Goal: Task Accomplishment & Management: Manage account settings

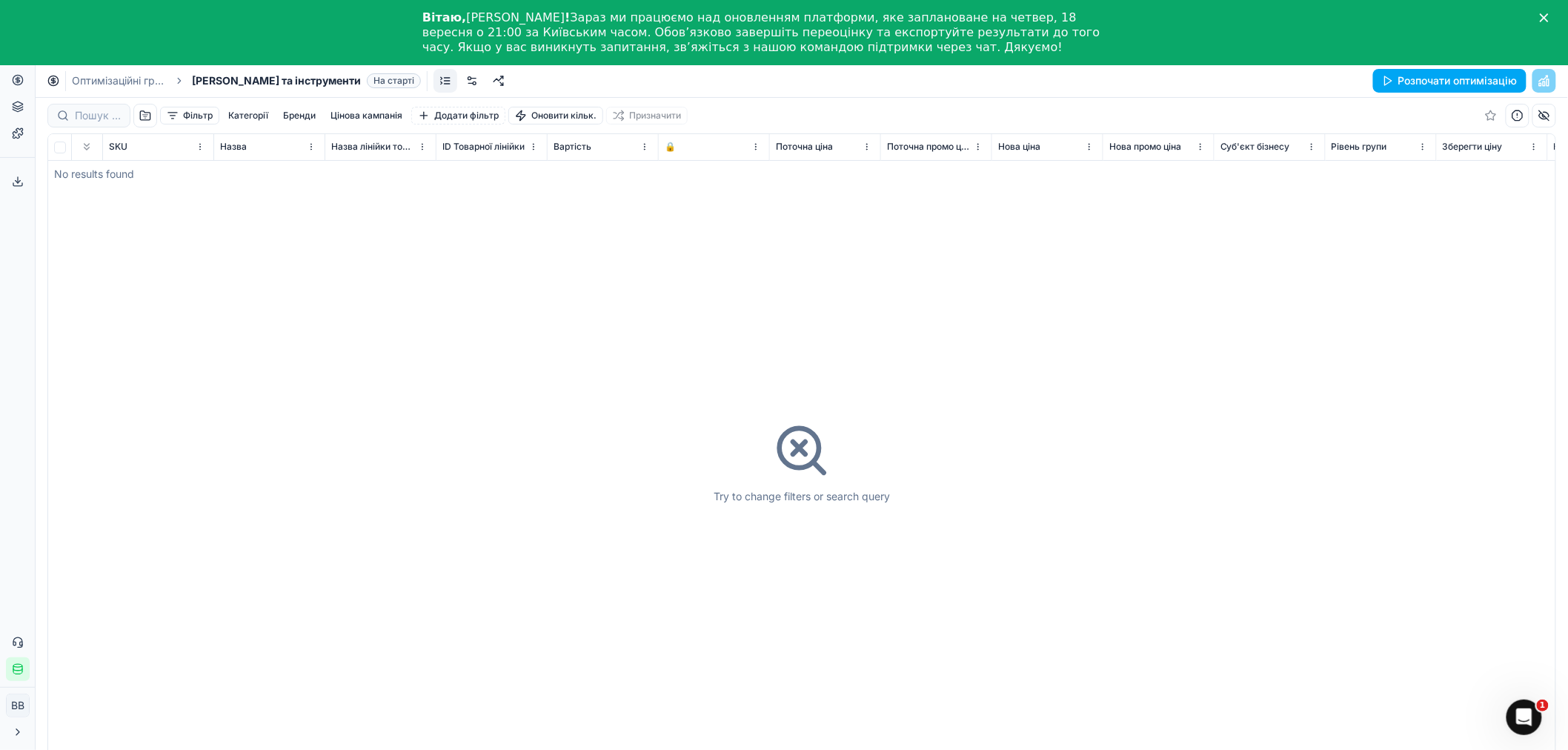
click at [1214, 23] on div "Вітаю, Віктор ! Зараз ми працюємо над оновленням платформи, яке заплановане на …" at bounding box center [784, 32] width 1568 height 53
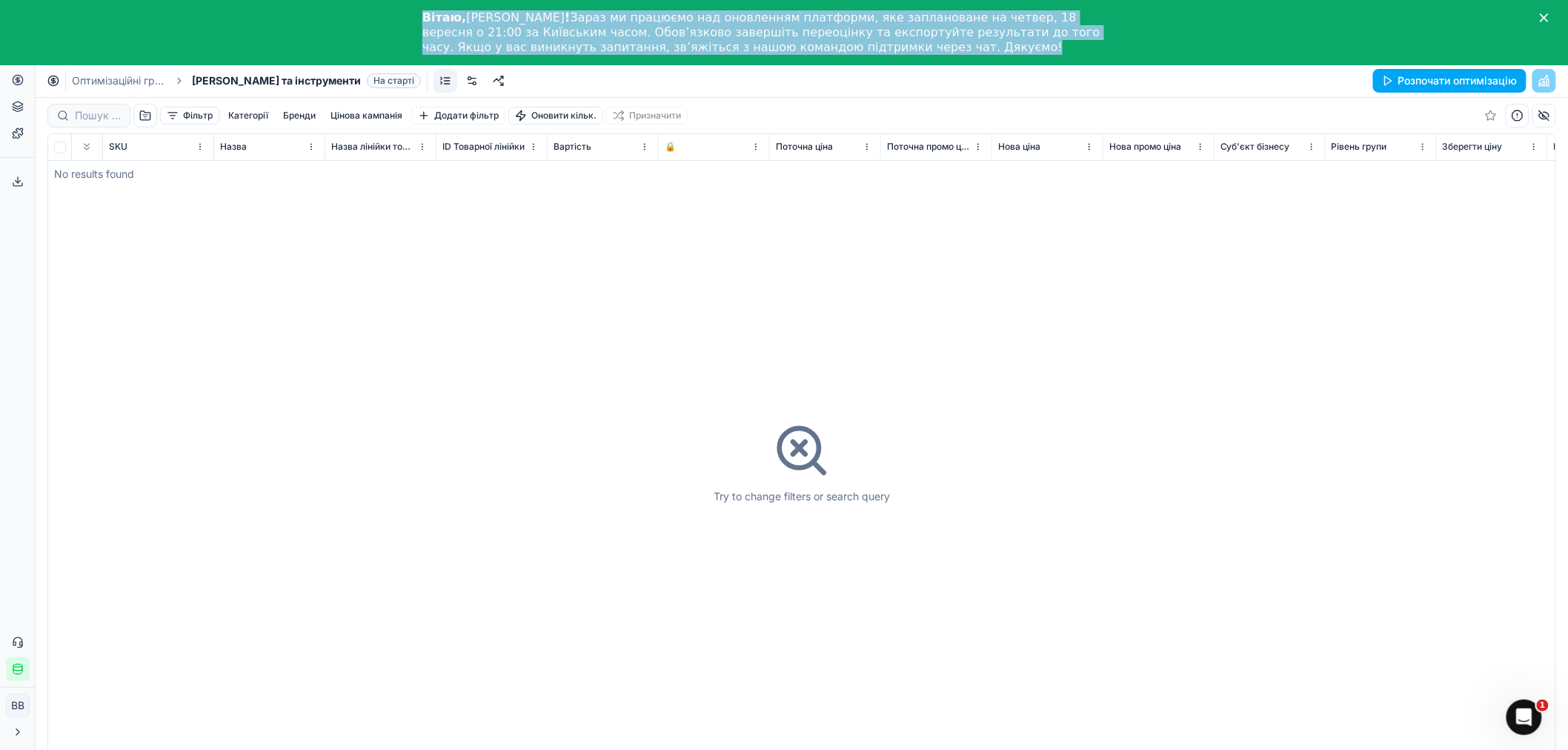
drag, startPoint x: 699, startPoint y: 46, endPoint x: 417, endPoint y: 17, distance: 283.5
click at [417, 17] on div "Вітаю, Віктор ! Зараз ми працюємо над оновленням платформи, яке заплановане на …" at bounding box center [784, 32] width 1568 height 53
click at [751, 51] on div "Вітаю, Віктор ! Зараз ми працюємо над оновленням платформи, яке заплановане на …" at bounding box center [772, 33] width 700 height 44
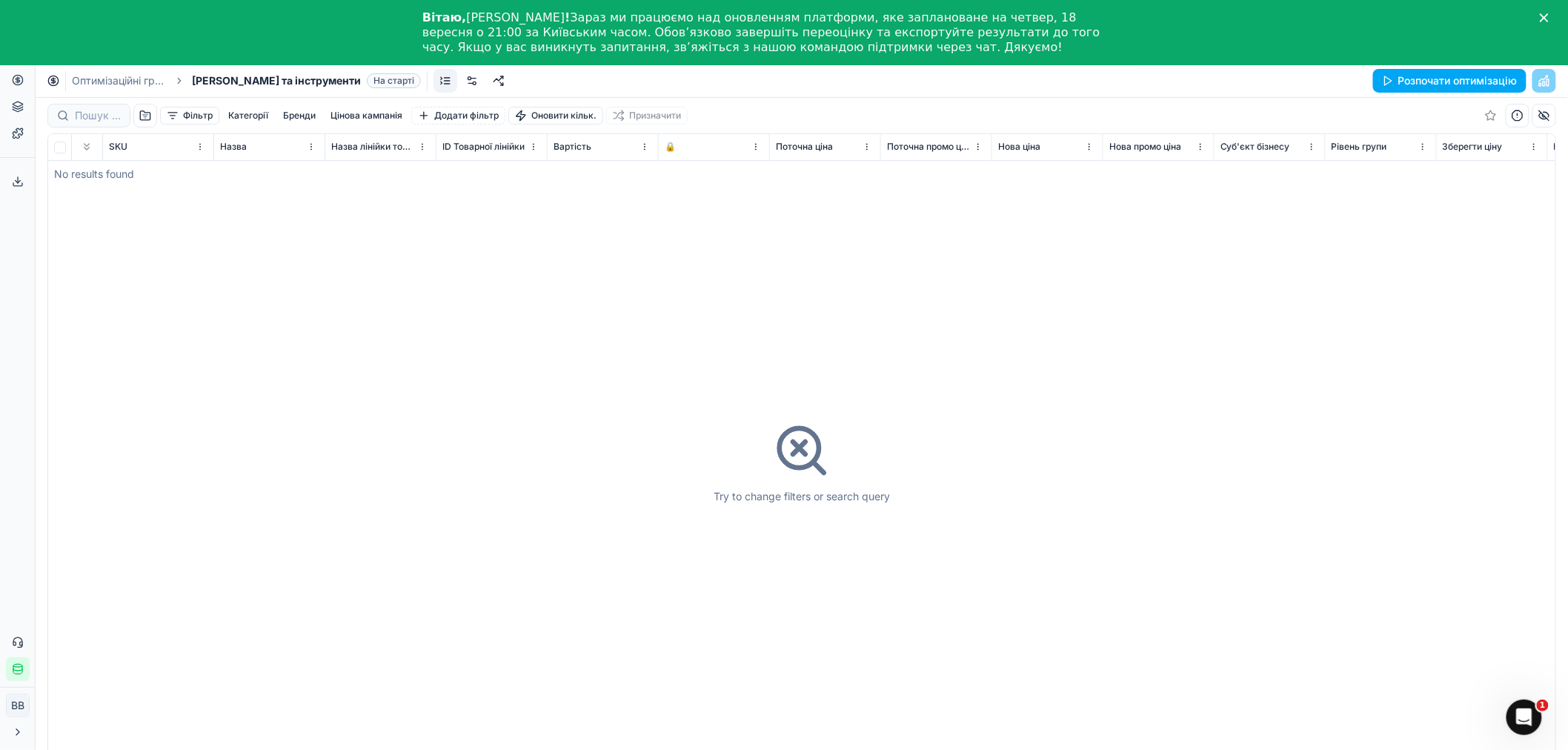
click at [686, 329] on div "Try to change filters or search query" at bounding box center [802, 462] width 1508 height 656
click at [90, 129] on link "Цінові кампанії" at bounding box center [143, 131] width 173 height 21
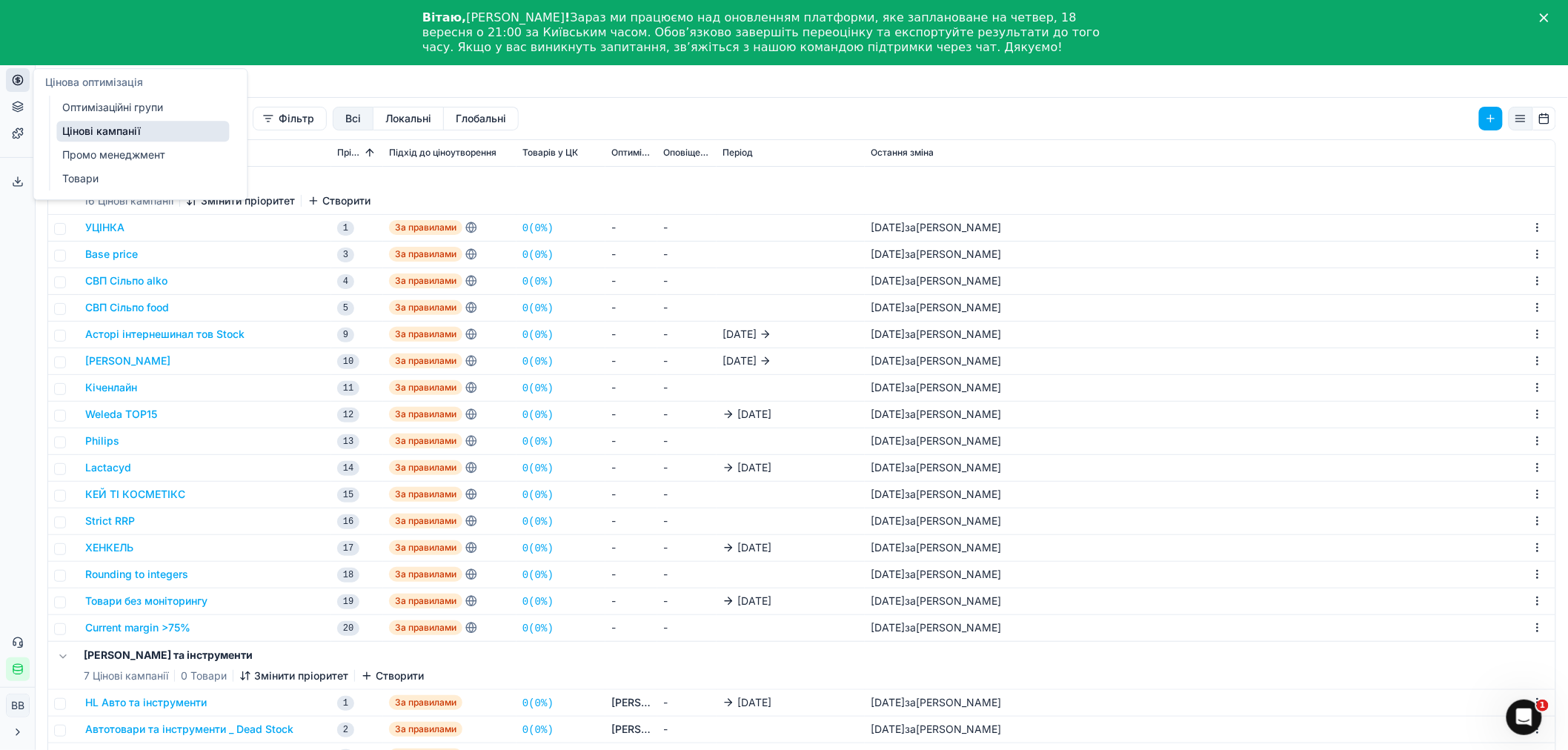
click at [93, 105] on link "Оптимізаційні групи" at bounding box center [143, 107] width 173 height 21
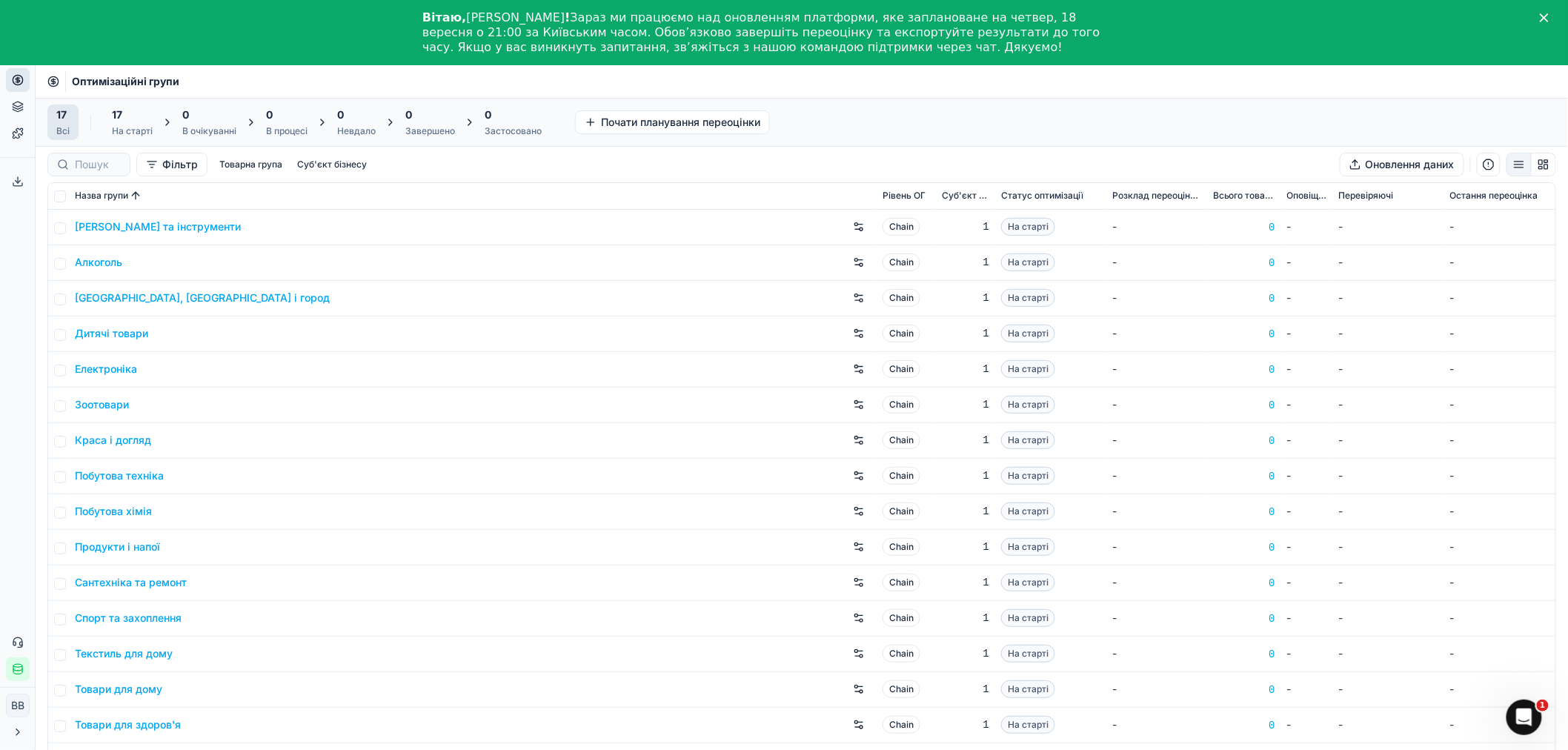
click at [107, 261] on link "Алкоголь" at bounding box center [98, 262] width 48 height 15
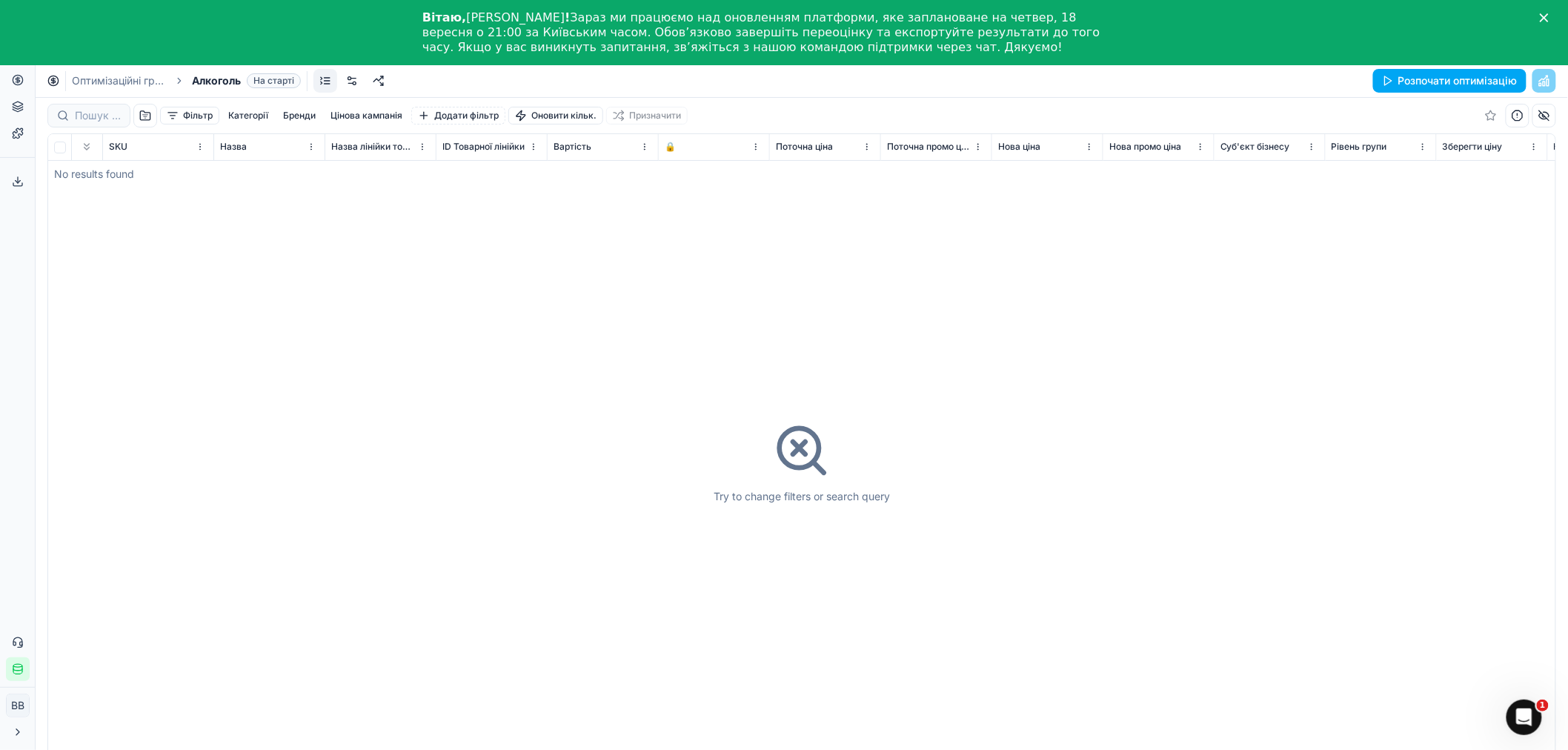
click at [354, 77] on link at bounding box center [352, 81] width 24 height 24
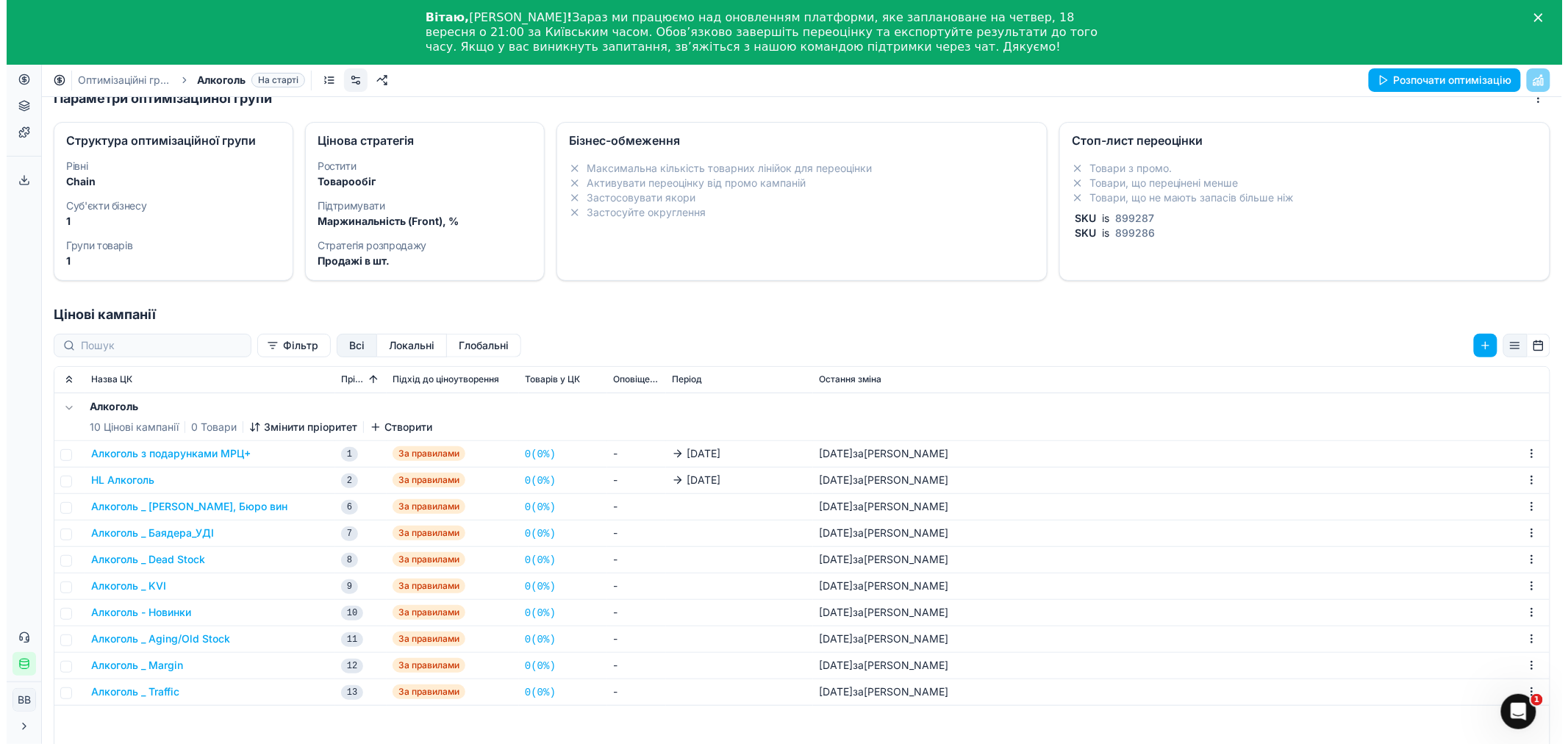
scroll to position [163, 0]
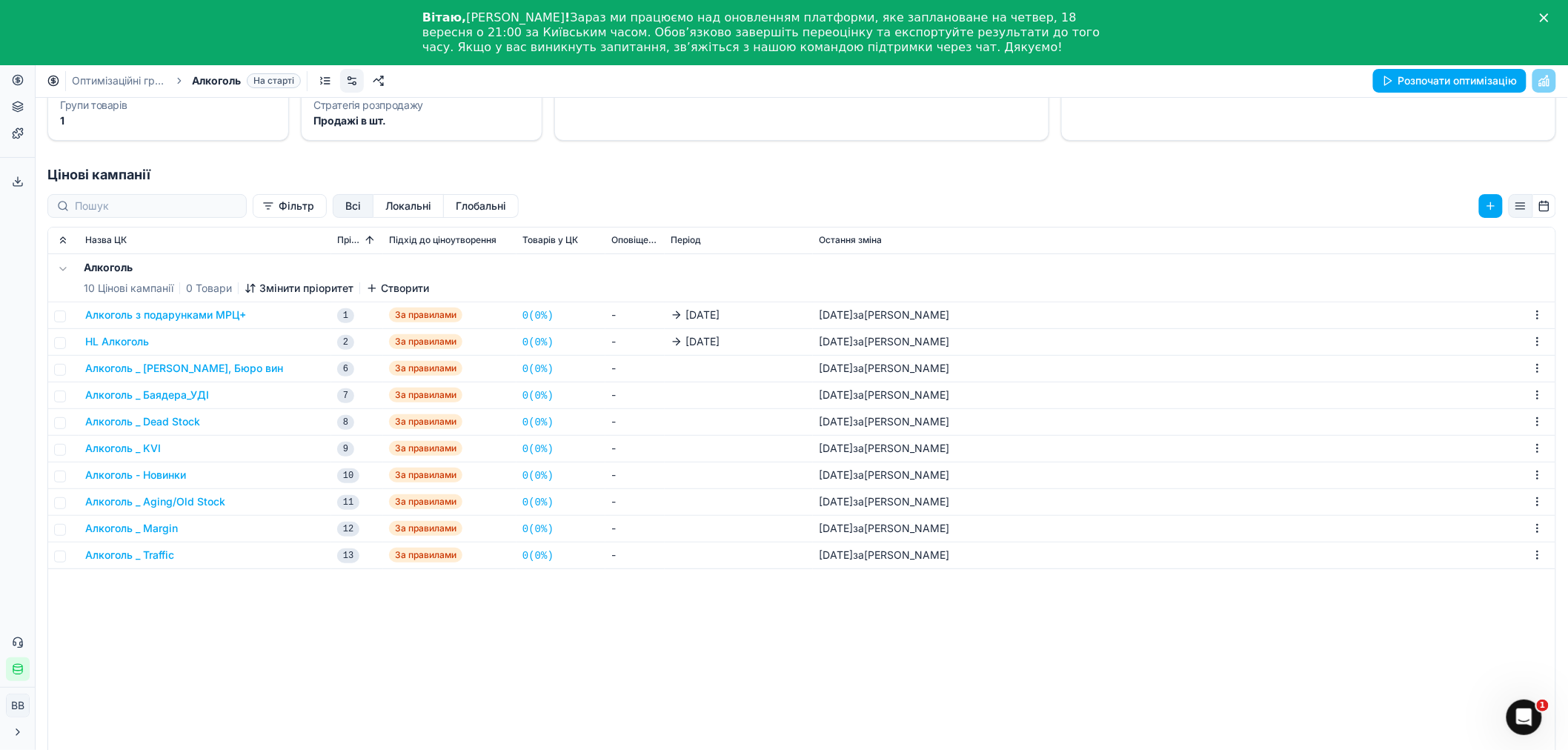
click at [136, 445] on button "Алкоголь _ KVI" at bounding box center [122, 448] width 75 height 15
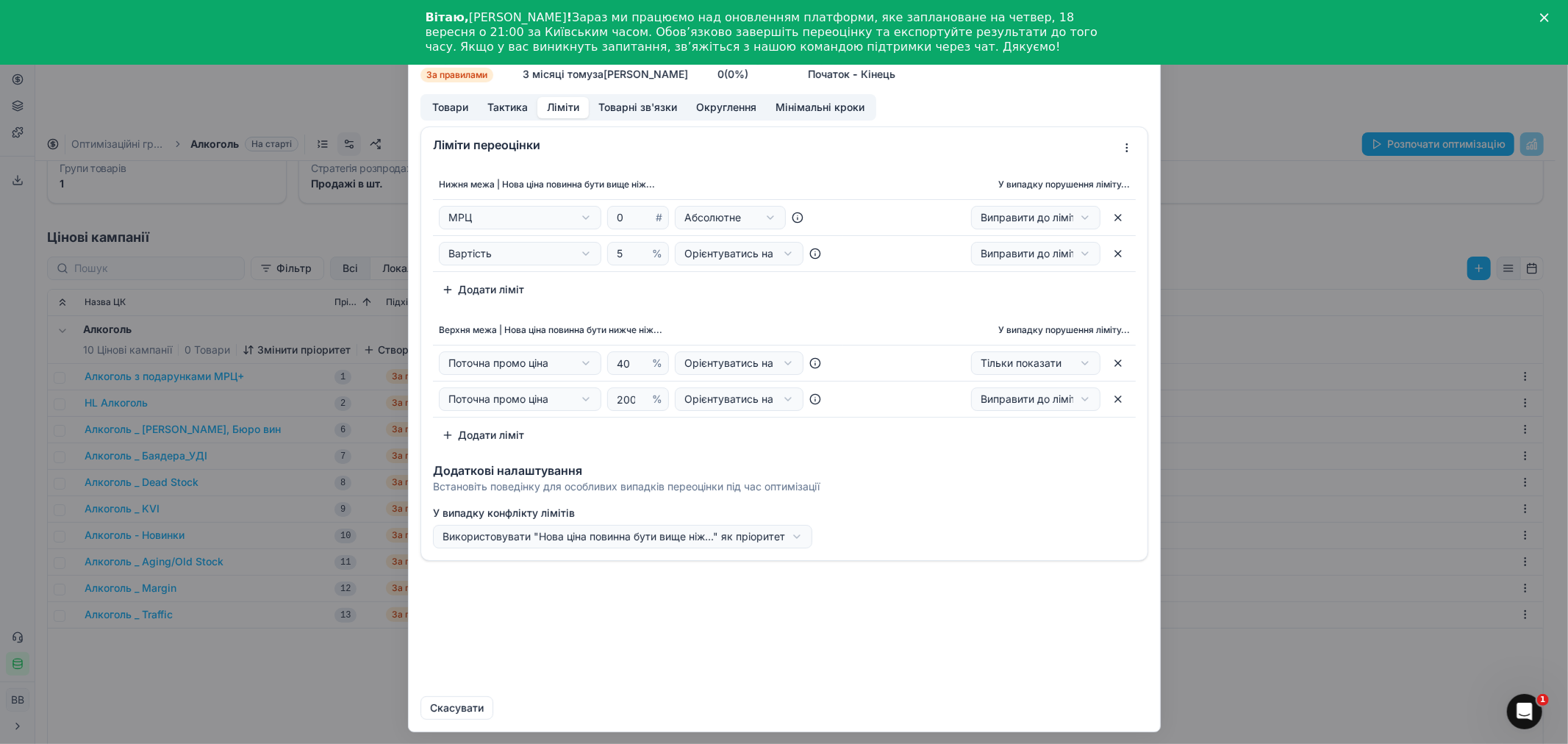
click at [560, 106] on button "Ліміти" at bounding box center [563, 107] width 51 height 21
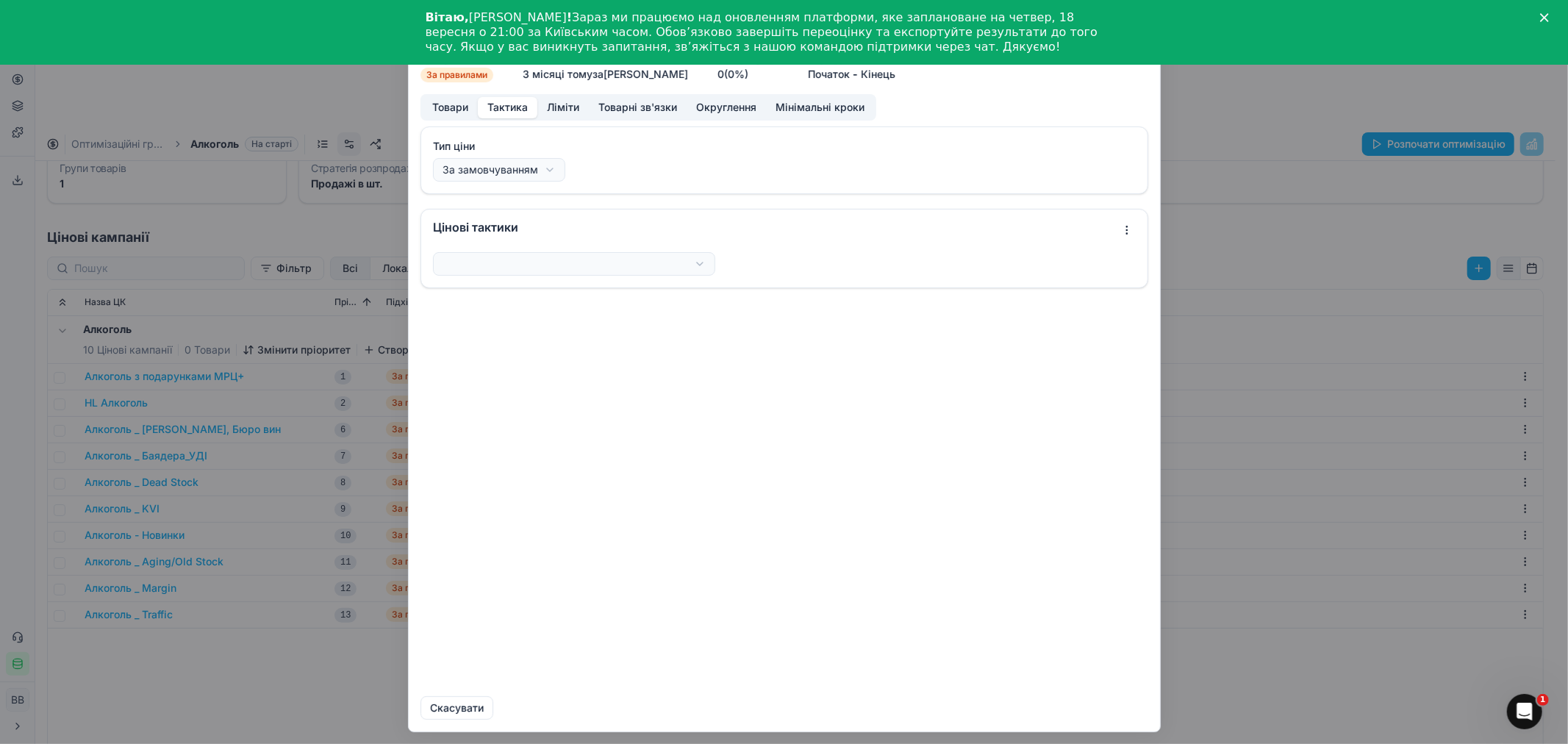
click at [507, 105] on button "Тактика" at bounding box center [508, 107] width 60 height 21
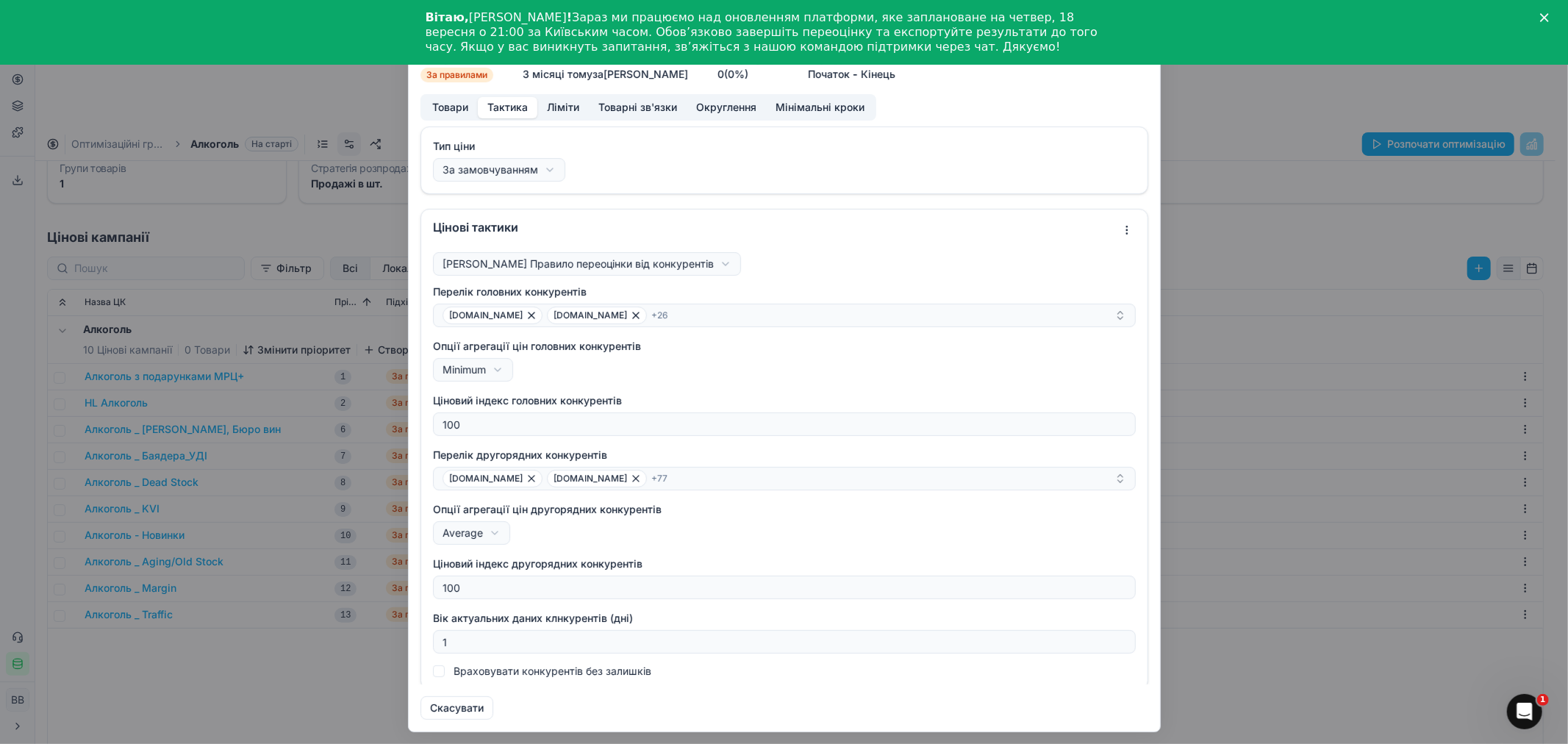
click at [1185, 105] on div "Ми зберігаємо налаштування ЦК. Будь ласка, зачекайте, це може зайняти декілька …" at bounding box center [784, 372] width 1568 height 744
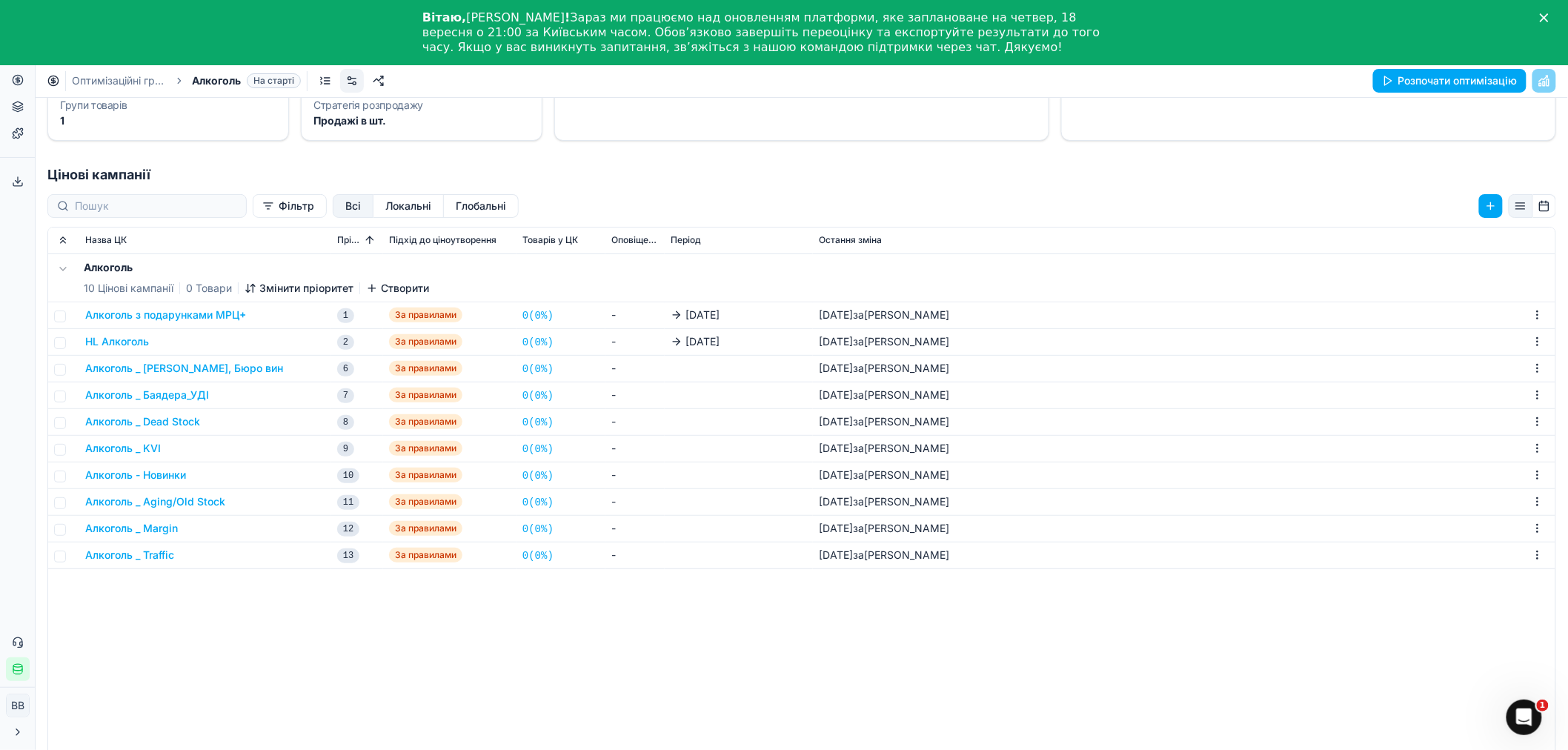
click at [129, 447] on button "Алкоголь _ KVI" at bounding box center [122, 448] width 75 height 15
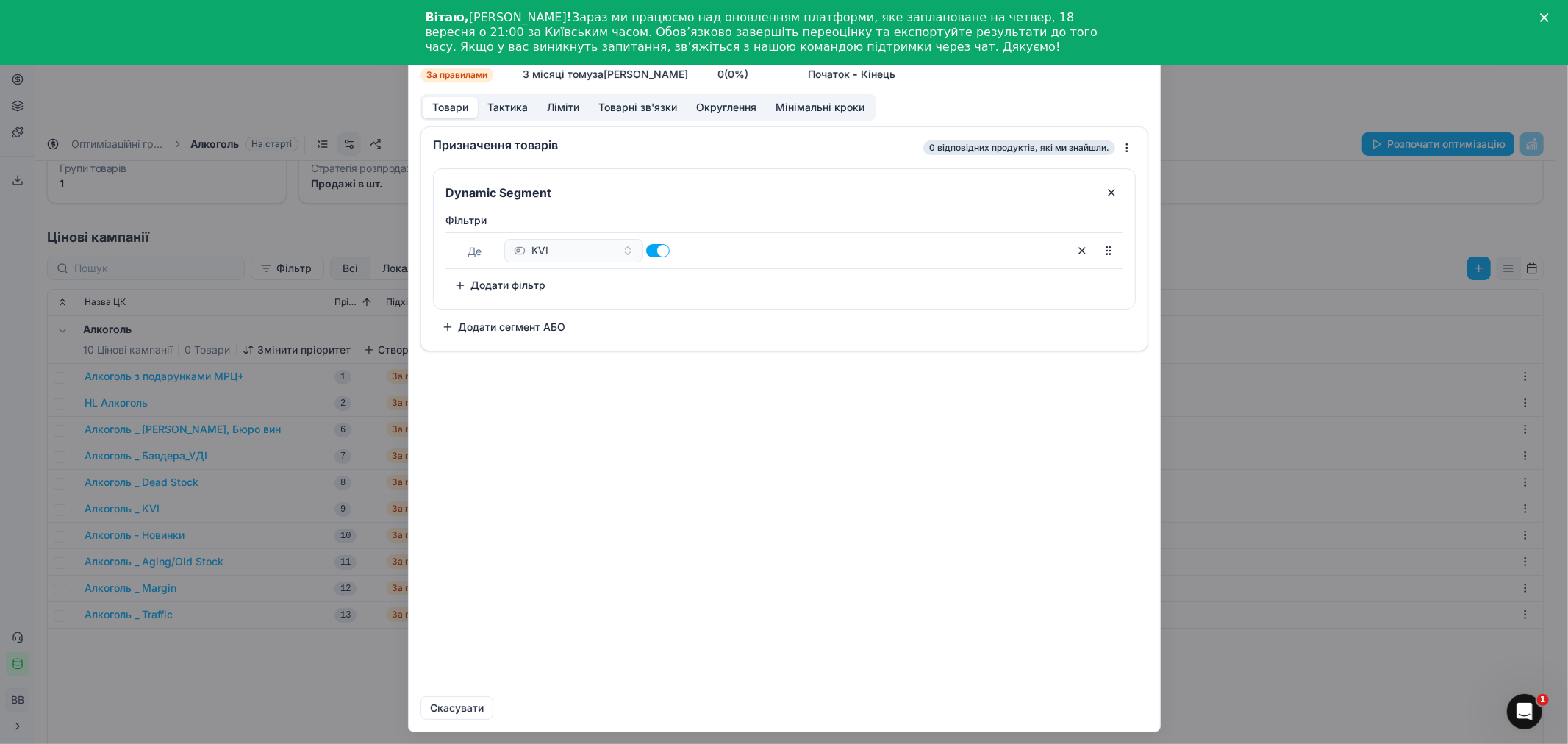
click at [512, 100] on button "Тактика" at bounding box center [508, 107] width 60 height 21
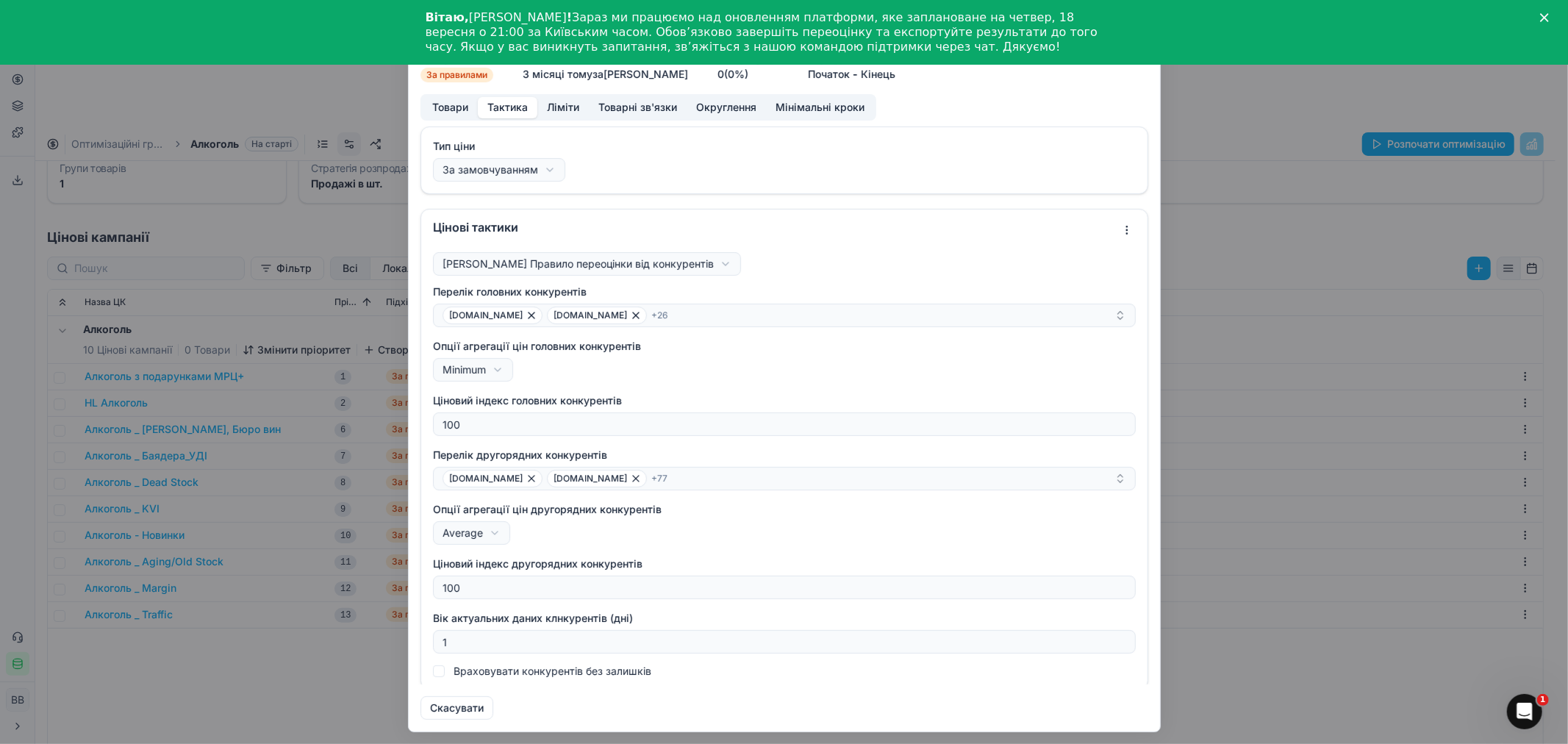
click at [870, 302] on div "Перелік головних конкурентів [DOMAIN_NAME] [DOMAIN_NAME] + 26" at bounding box center [784, 305] width 703 height 43
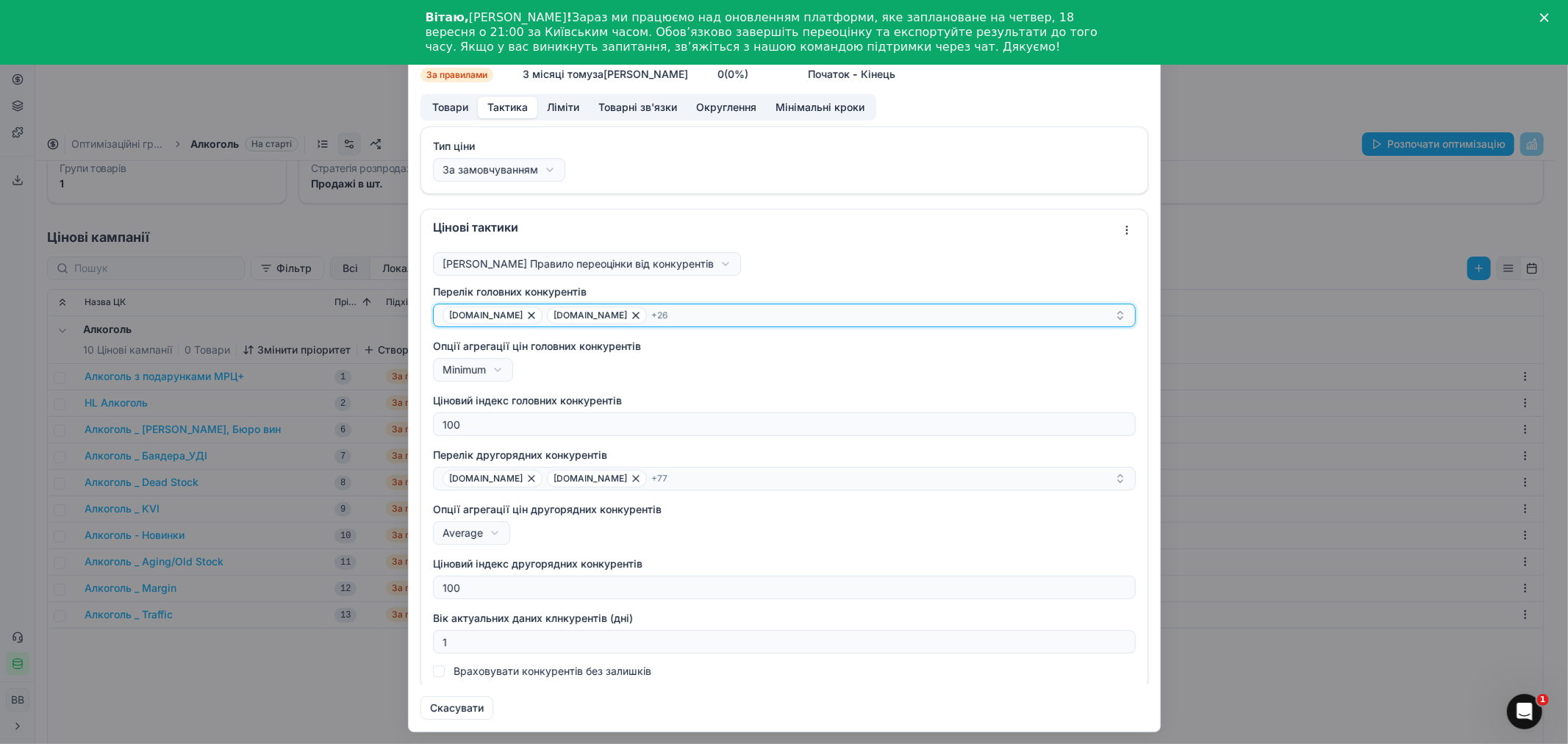
click at [856, 314] on div "[DOMAIN_NAME] [DOMAIN_NAME] + 26" at bounding box center [778, 315] width 672 height 17
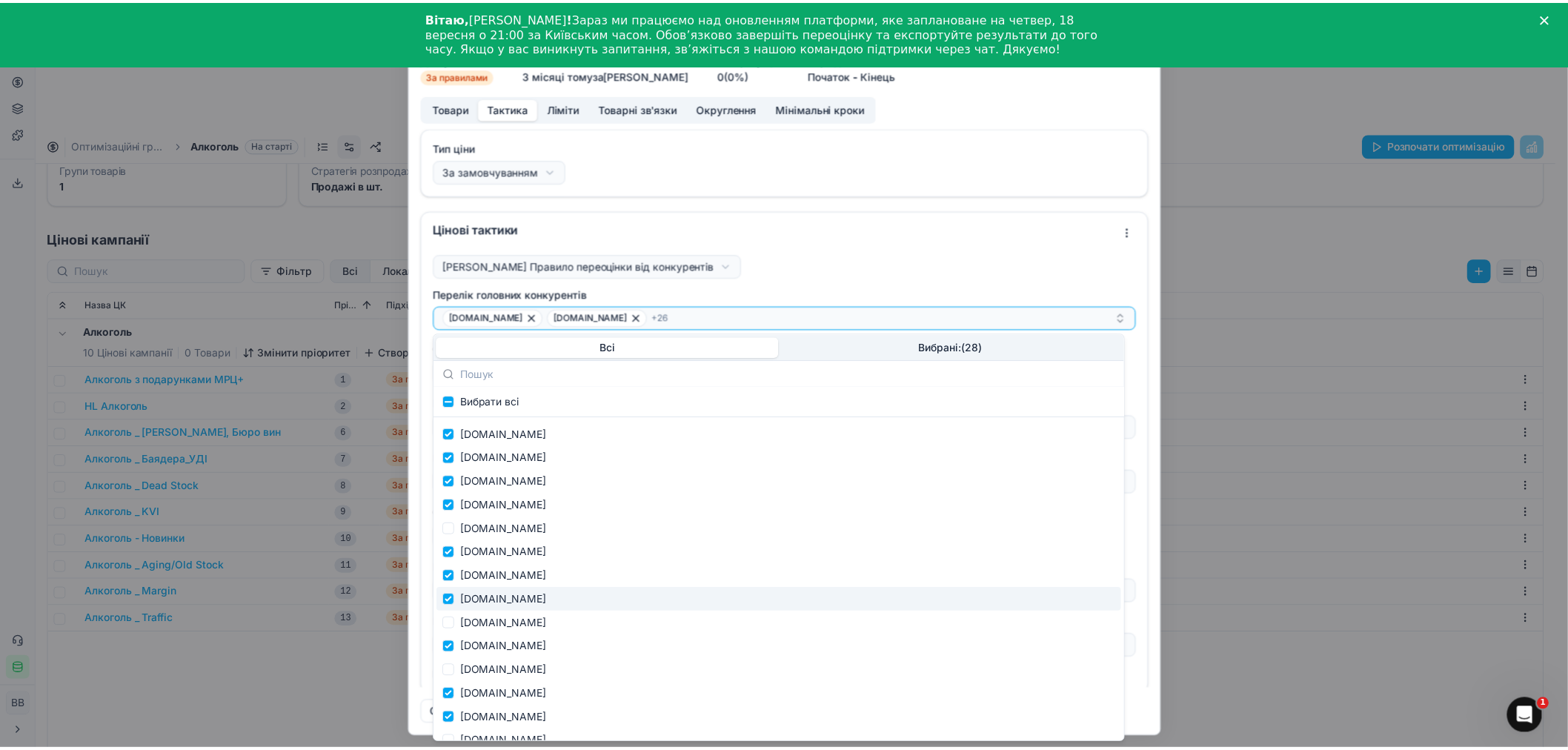
scroll to position [1812, 0]
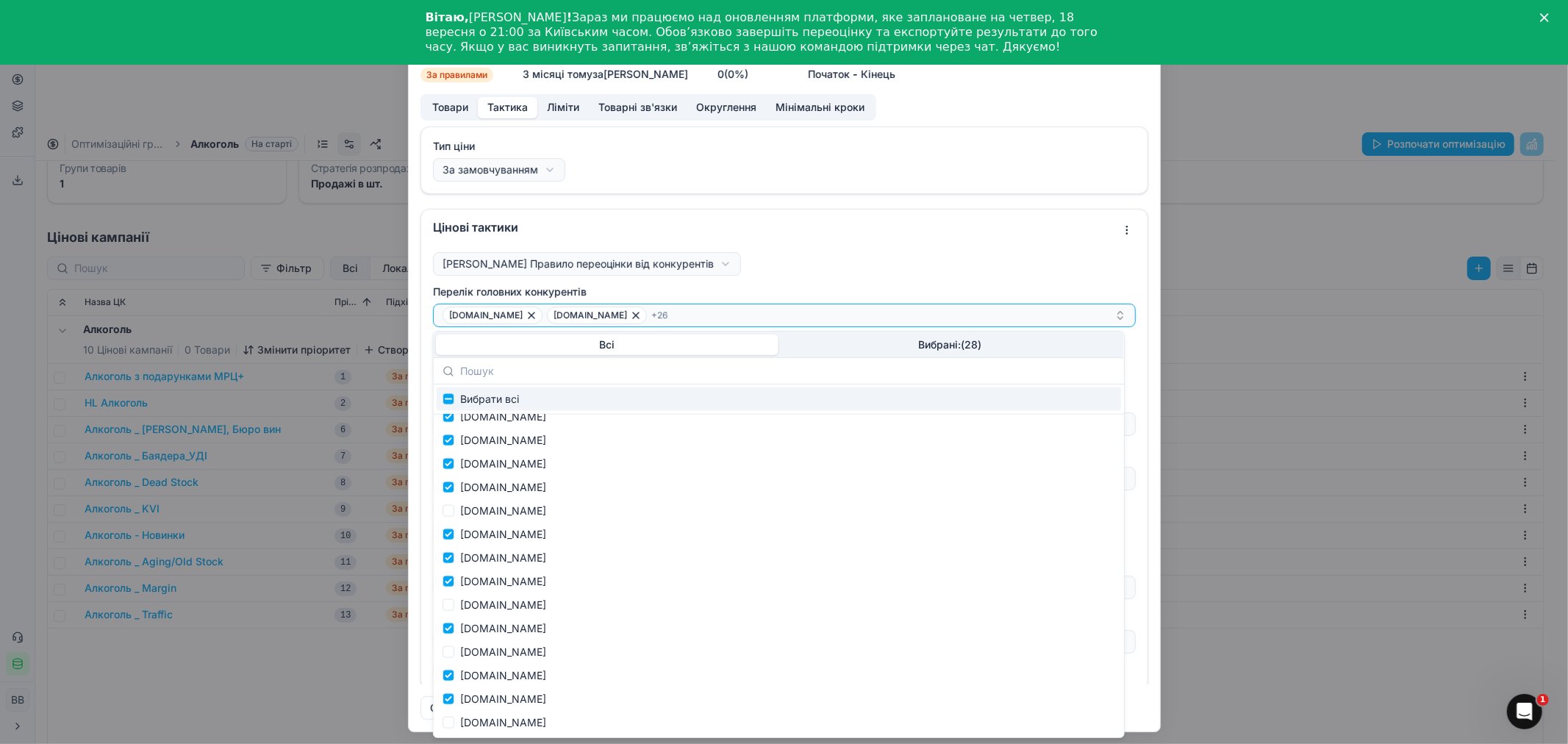
click at [236, 117] on div "Ми зберігаємо налаштування ЦК. Будь ласка, зачекайте, це може зайняти декілька …" at bounding box center [784, 372] width 1568 height 744
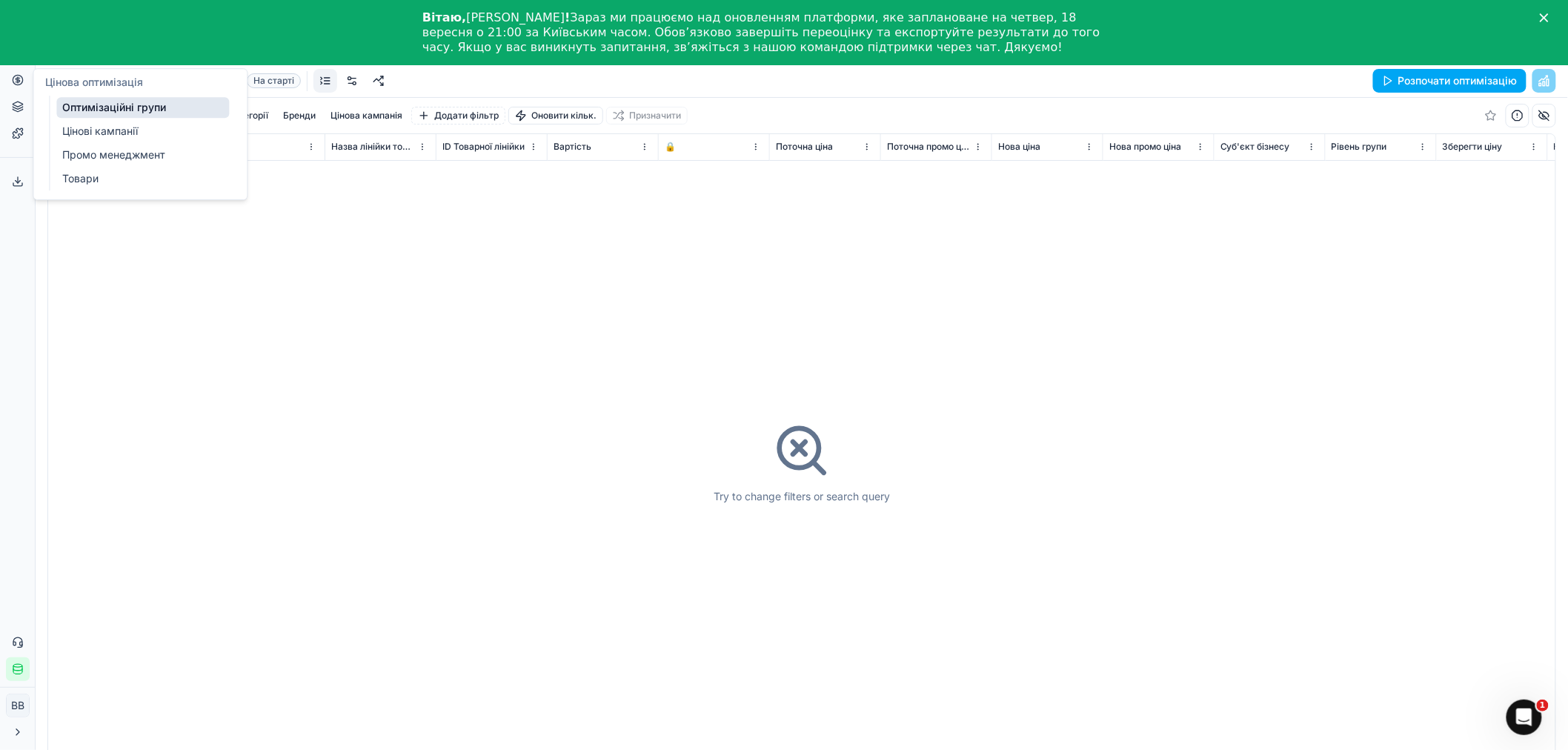
click at [100, 106] on link "Оптимізаційні групи" at bounding box center [143, 107] width 173 height 21
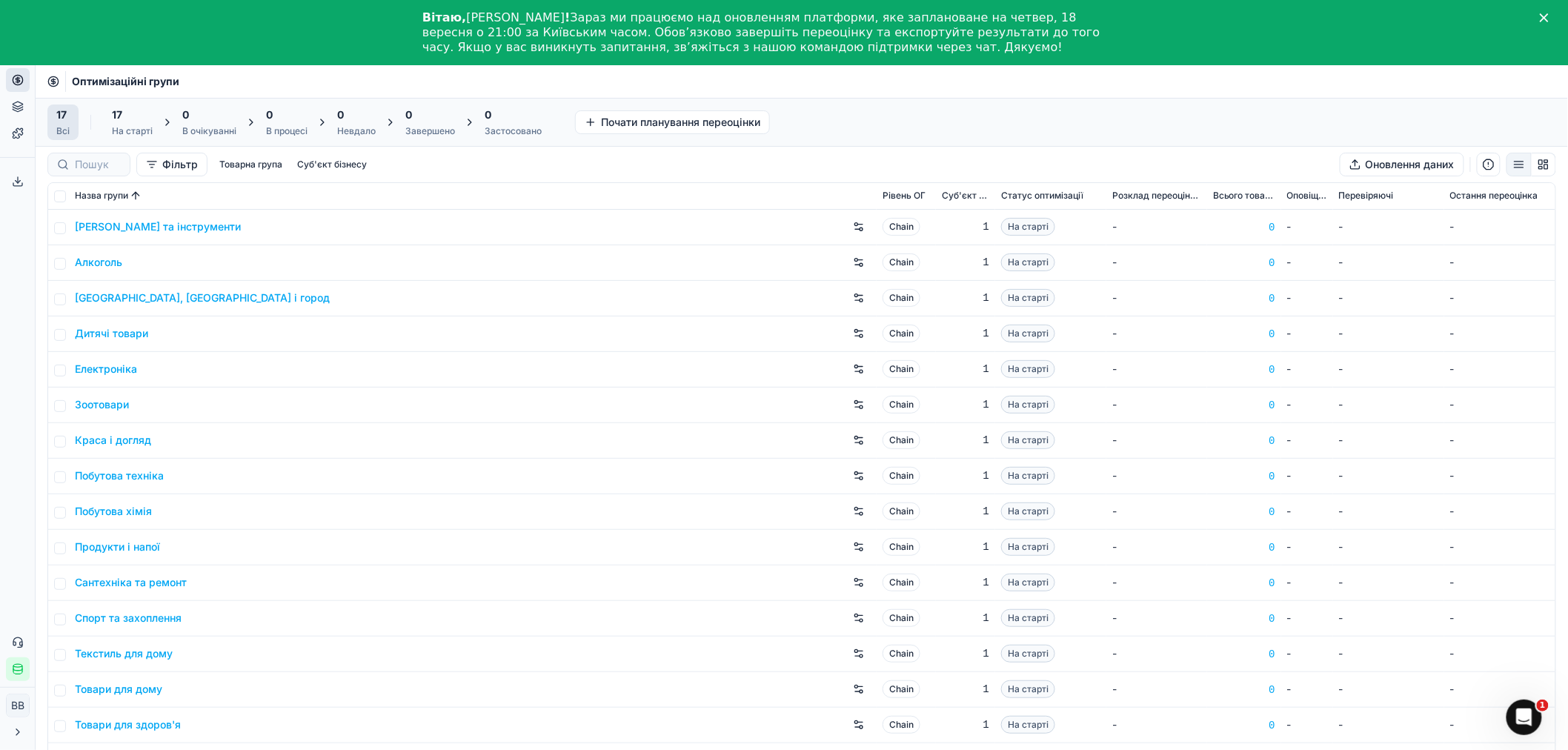
click at [106, 405] on link "Зоотовари" at bounding box center [102, 405] width 54 height 15
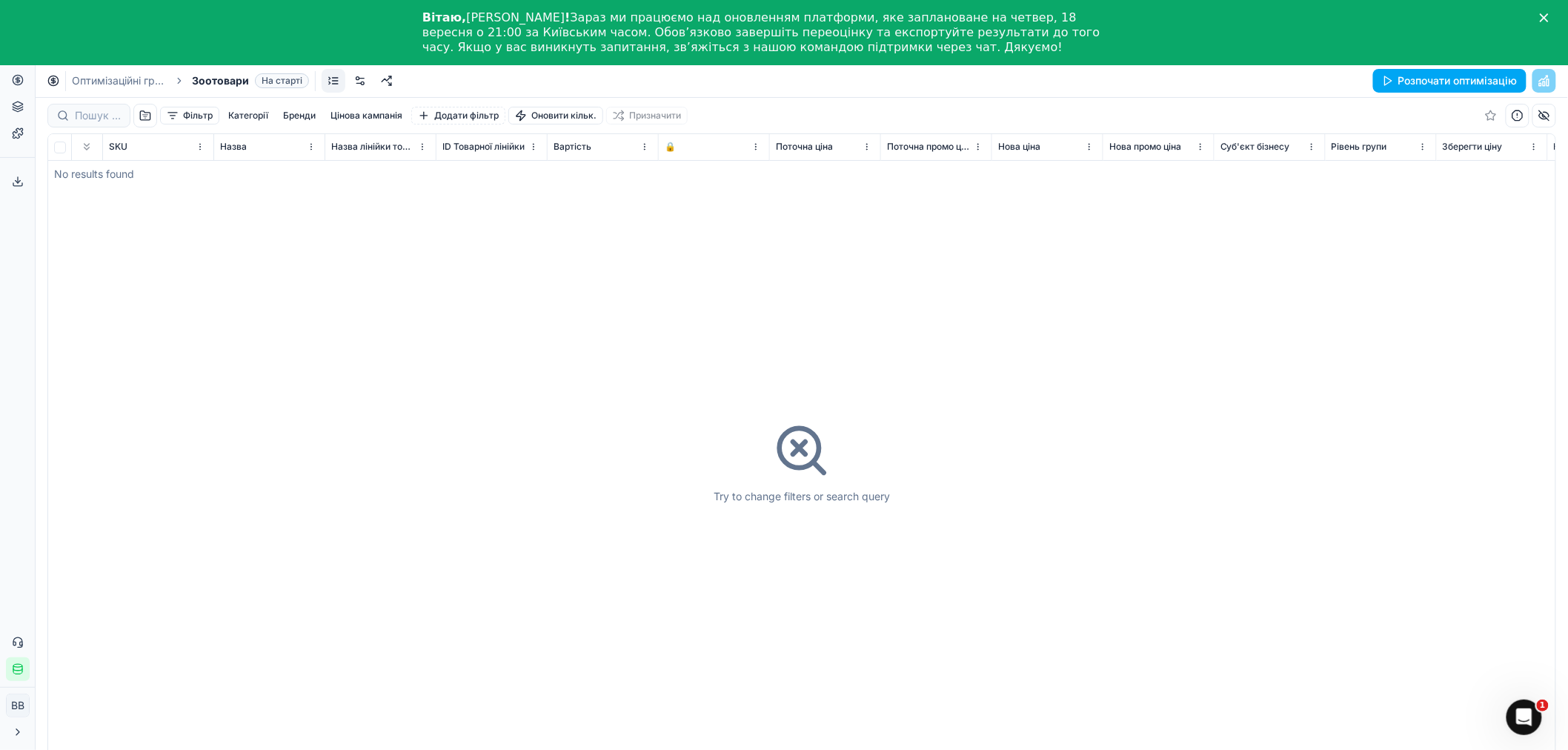
click at [359, 79] on link at bounding box center [360, 81] width 24 height 24
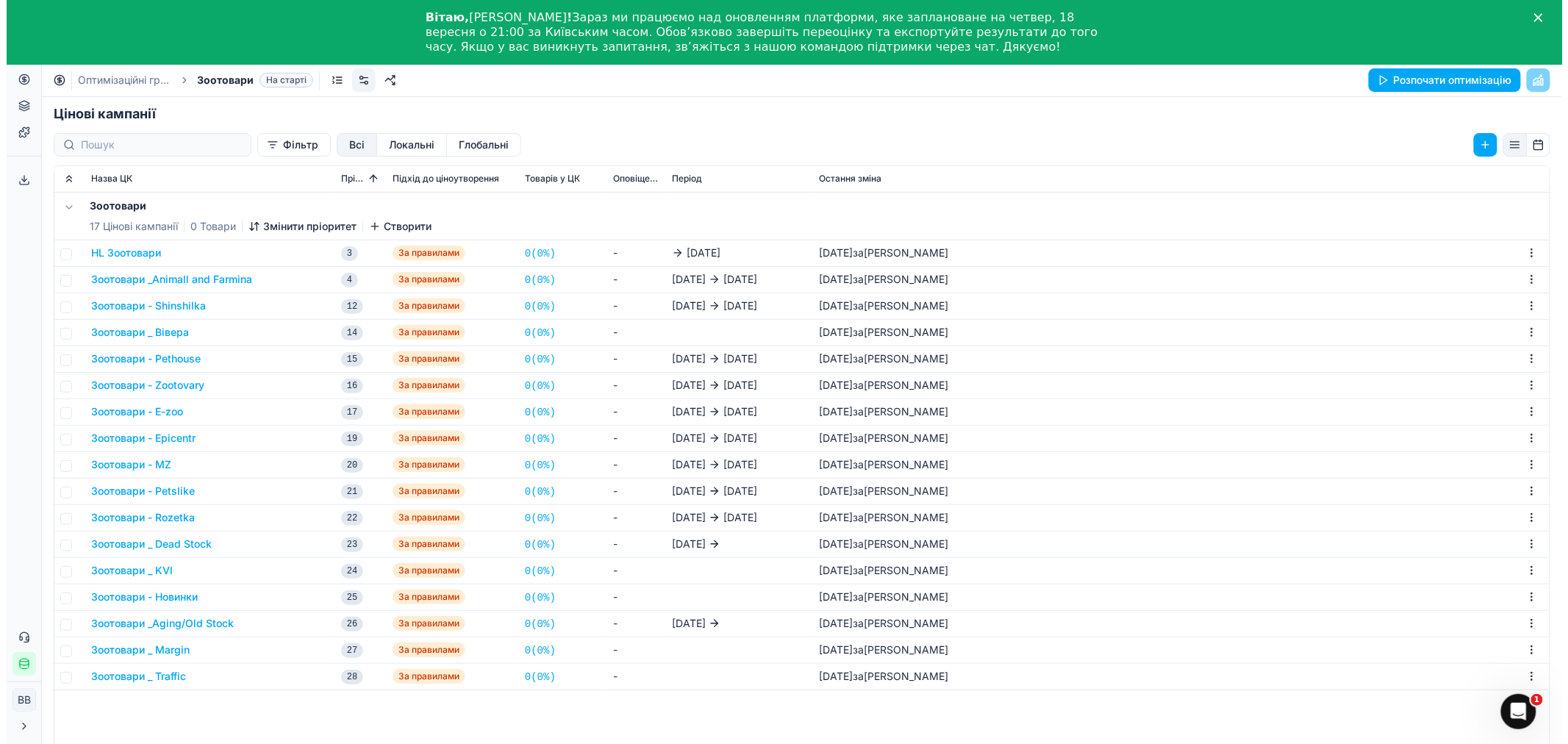
scroll to position [226, 0]
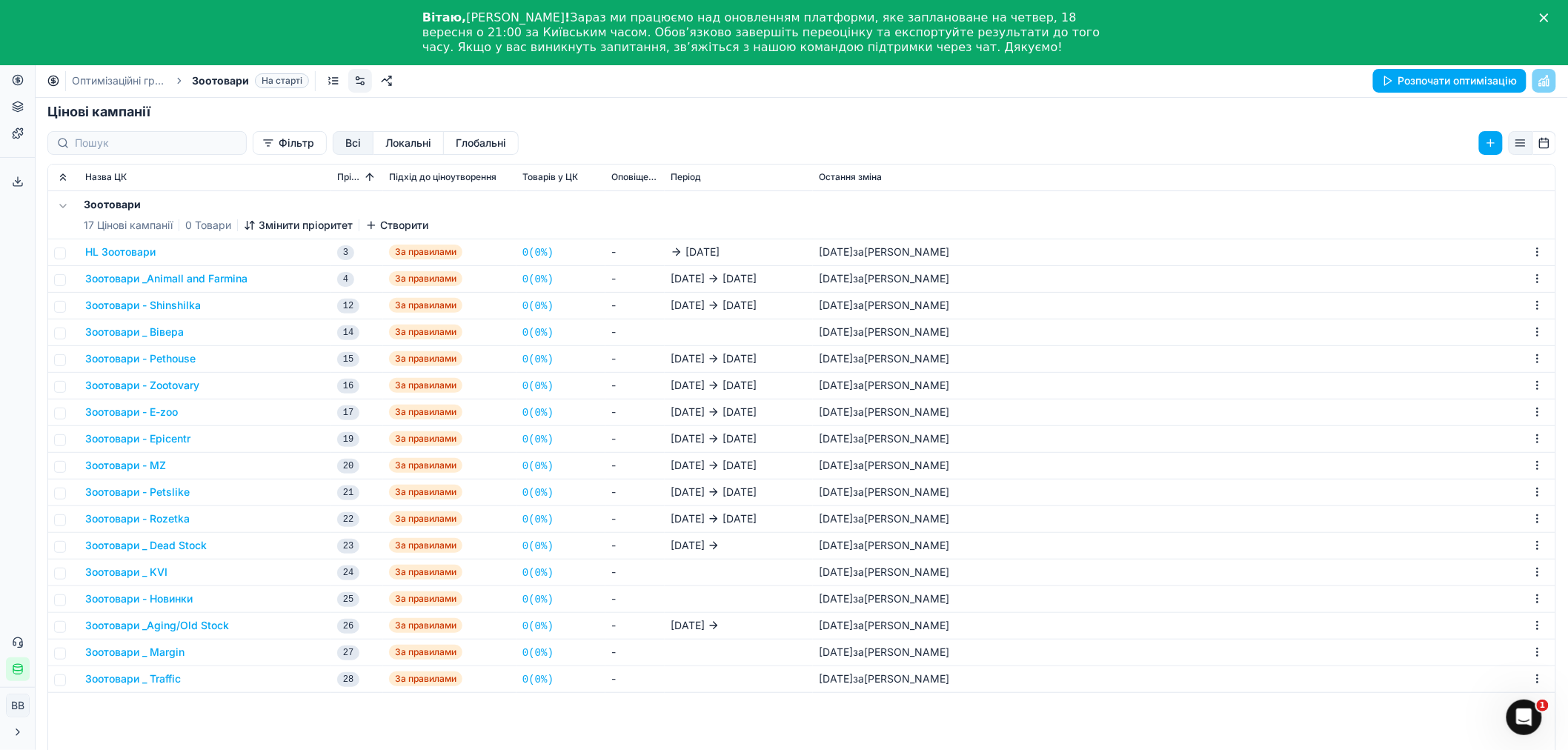
click at [151, 571] on button "Зоотовари _ KVI" at bounding box center [126, 572] width 83 height 15
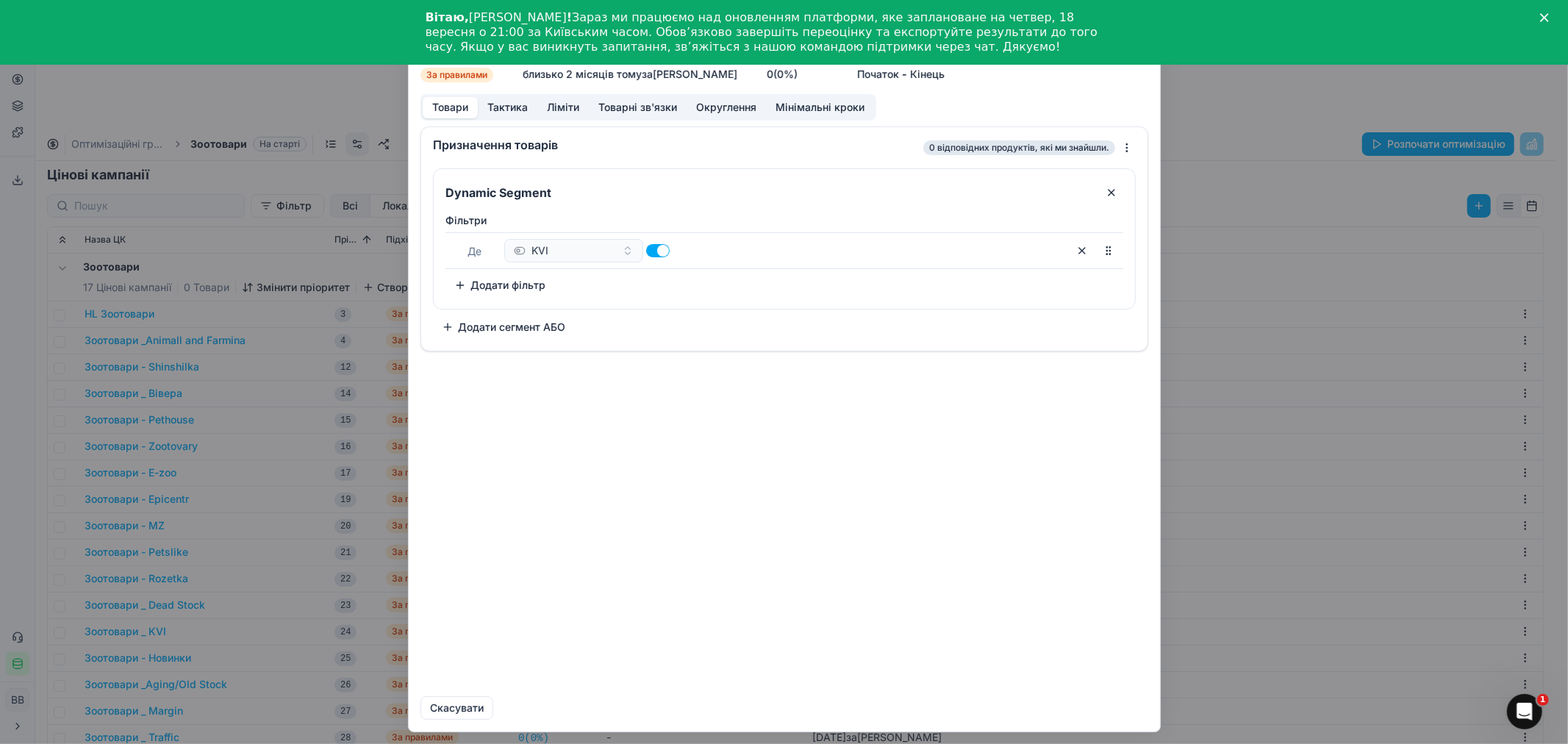
click at [562, 107] on button "Ліміти" at bounding box center [563, 107] width 51 height 21
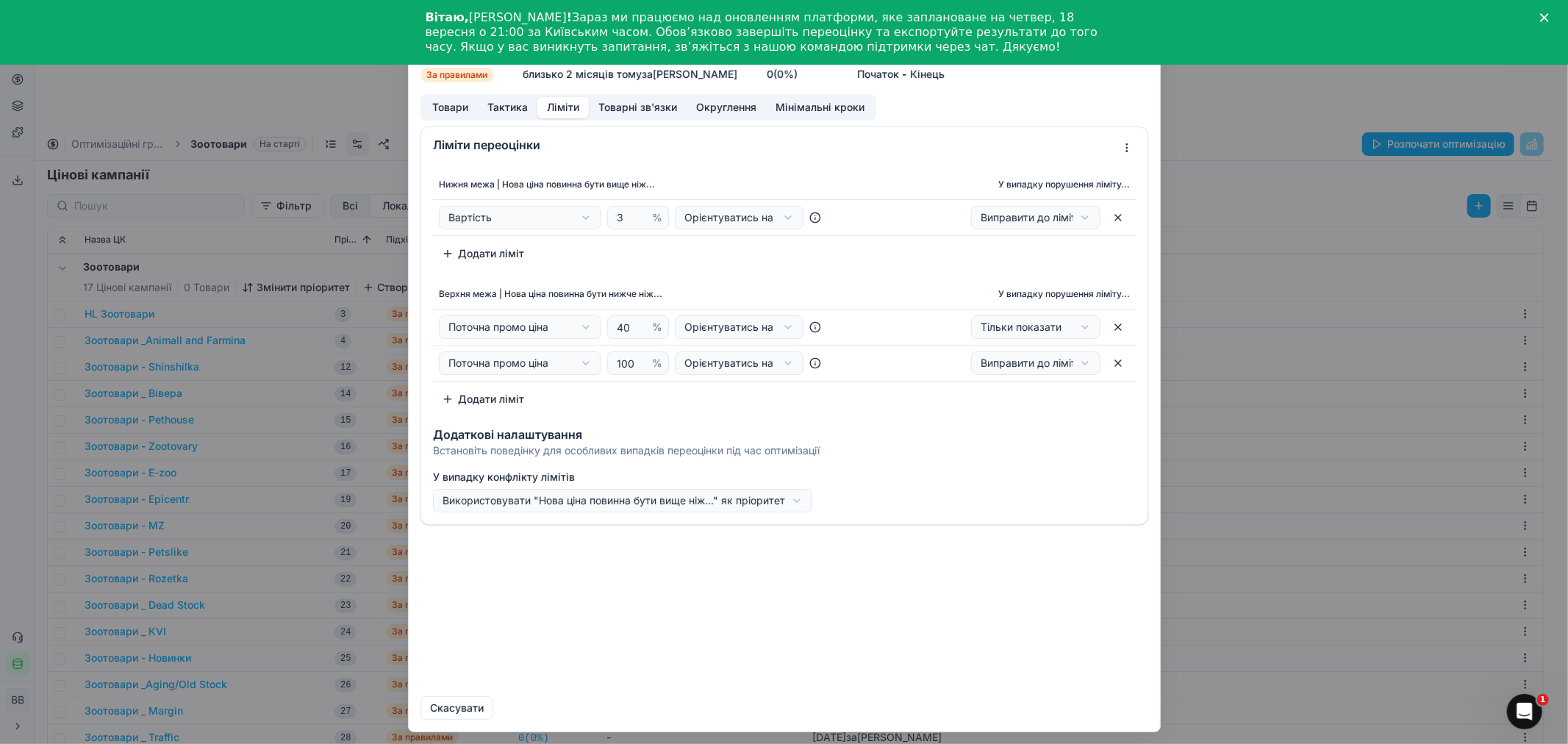
click at [520, 105] on button "Тактика" at bounding box center [508, 107] width 60 height 21
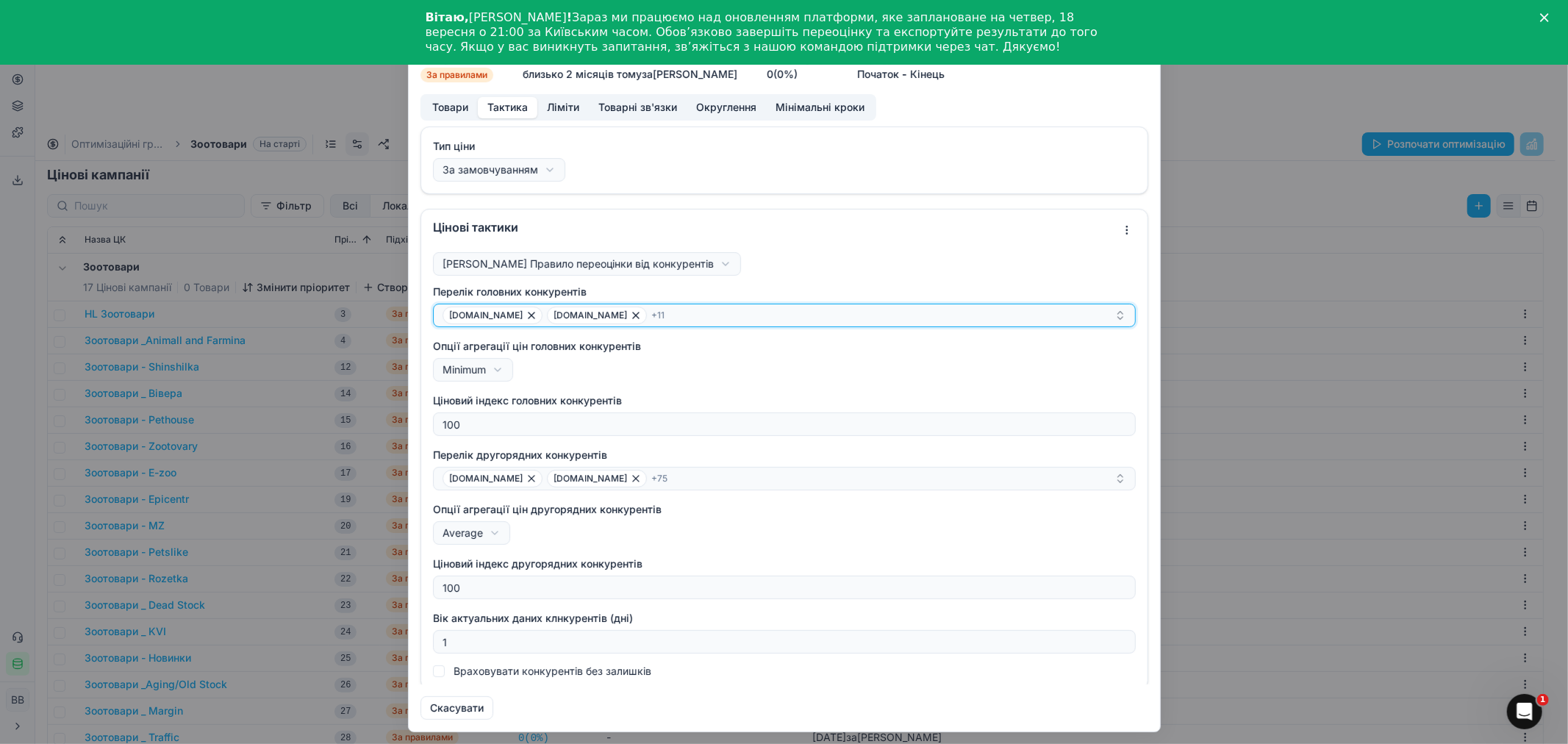
click at [658, 313] on div "[DOMAIN_NAME] [DOMAIN_NAME] + 11" at bounding box center [778, 315] width 672 height 17
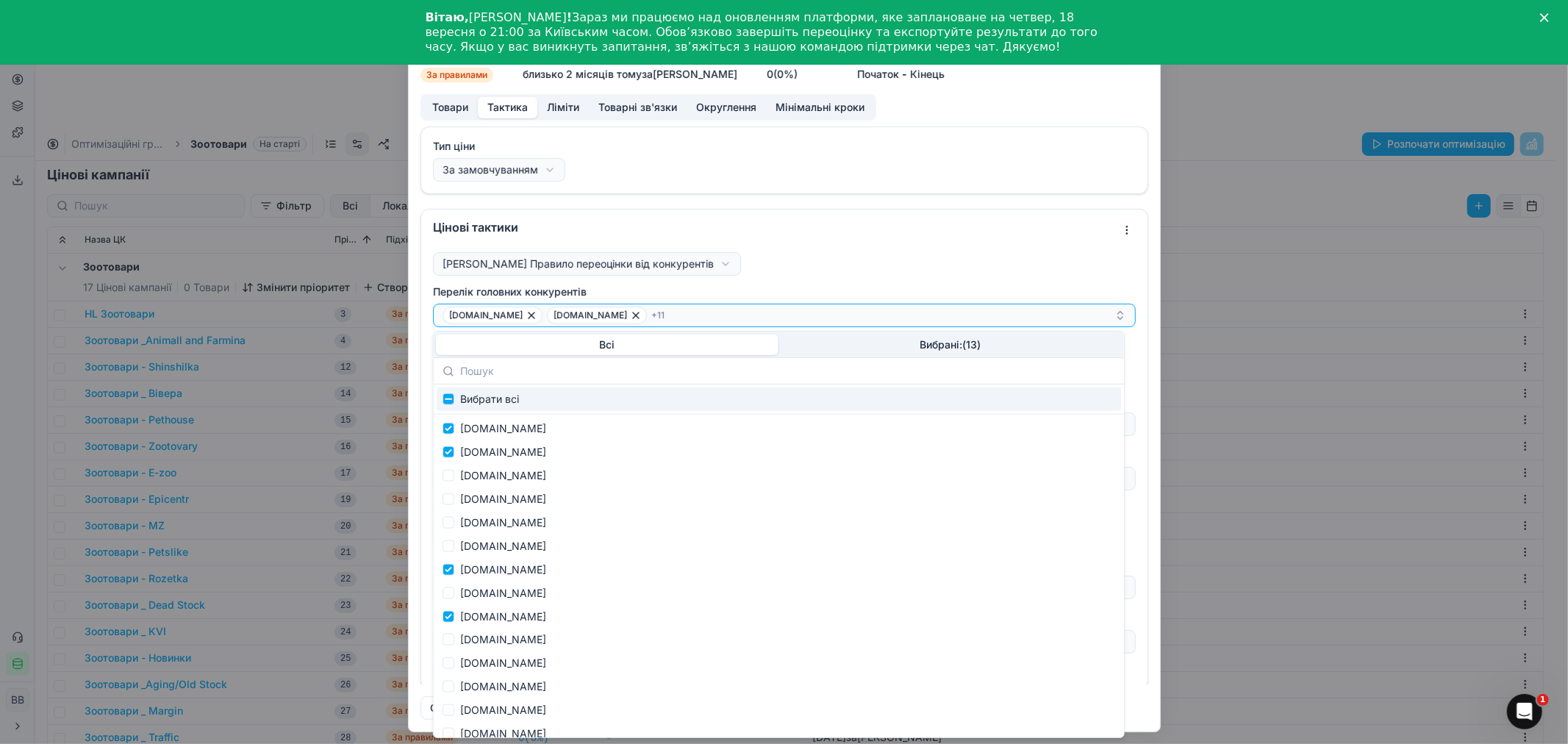
scroll to position [1553, 0]
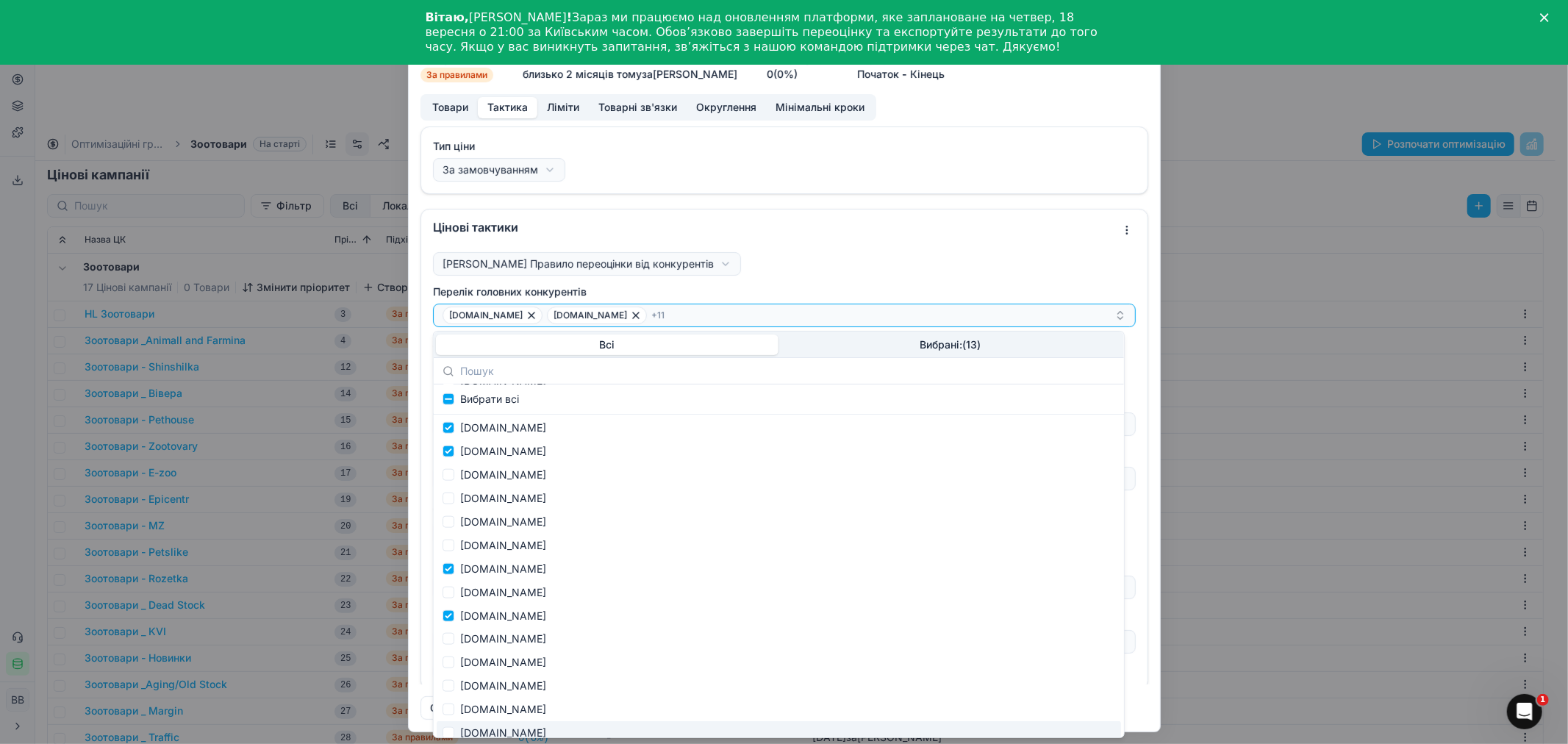
click at [1219, 129] on div "Ми зберігаємо налаштування ЦК. Будь ласка, зачекайте, це може зайняти декілька …" at bounding box center [784, 372] width 1568 height 744
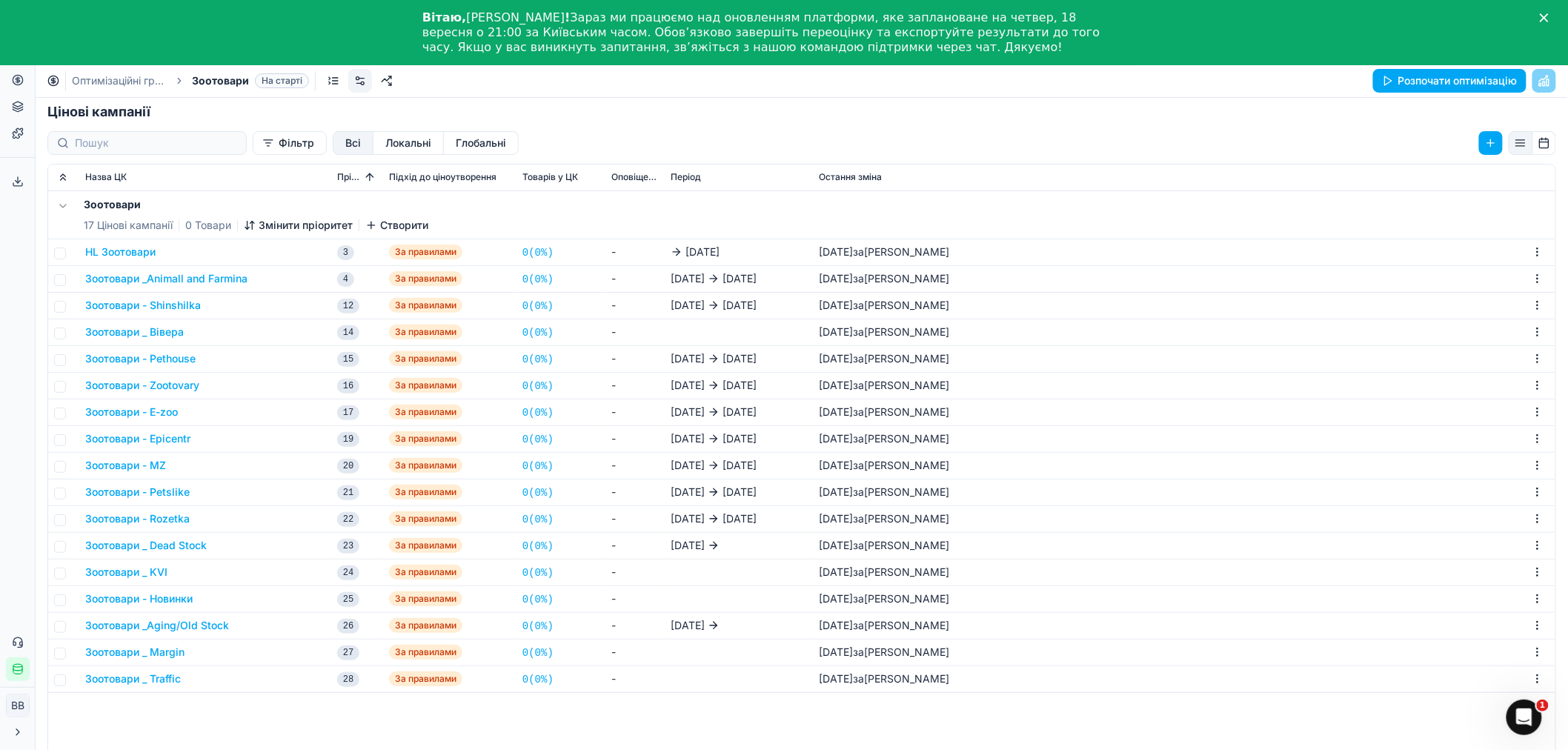
click at [15, 134] on icon at bounding box center [17, 133] width 12 height 12
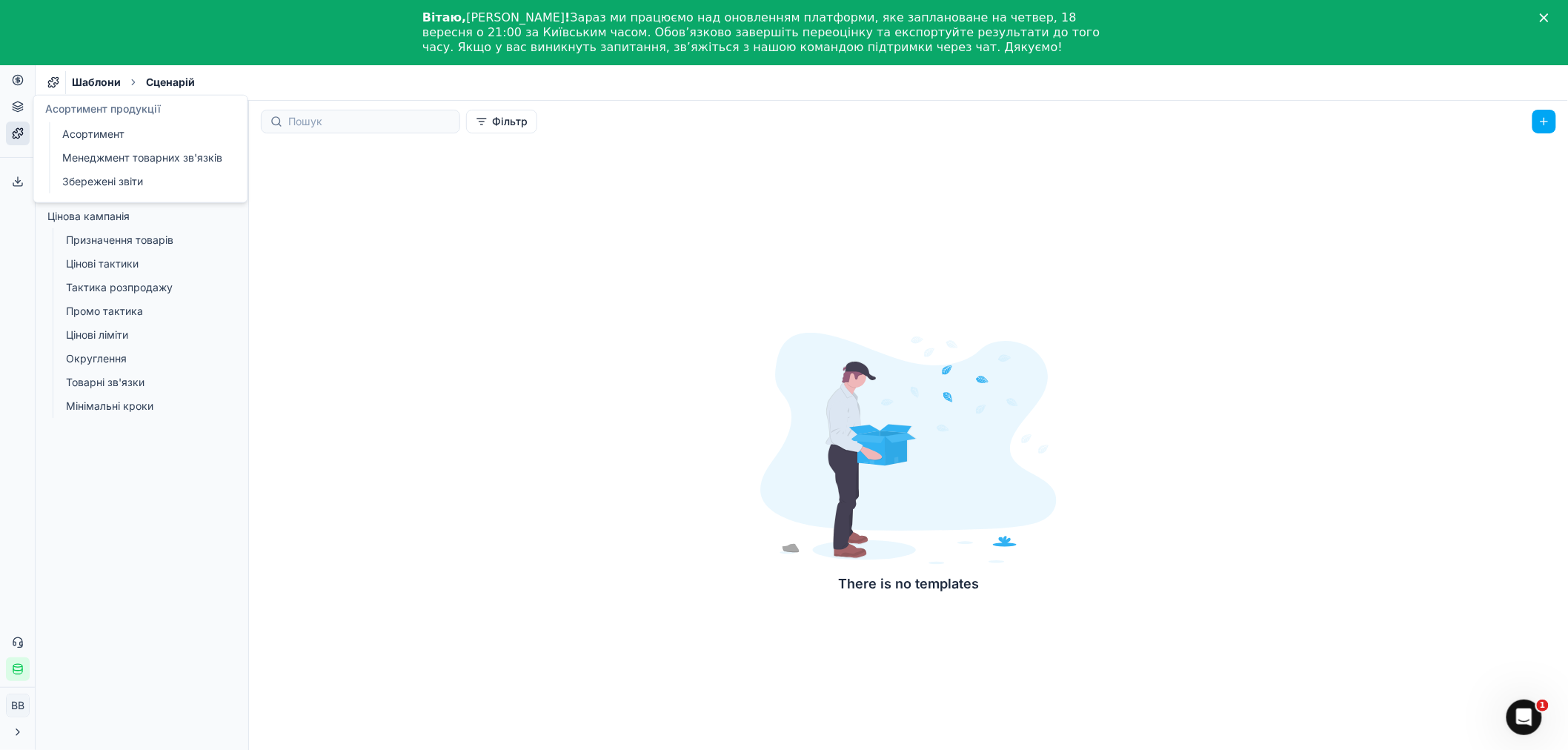
click at [13, 101] on icon at bounding box center [17, 106] width 12 height 12
click at [93, 140] on link "Асортимент" at bounding box center [143, 134] width 173 height 21
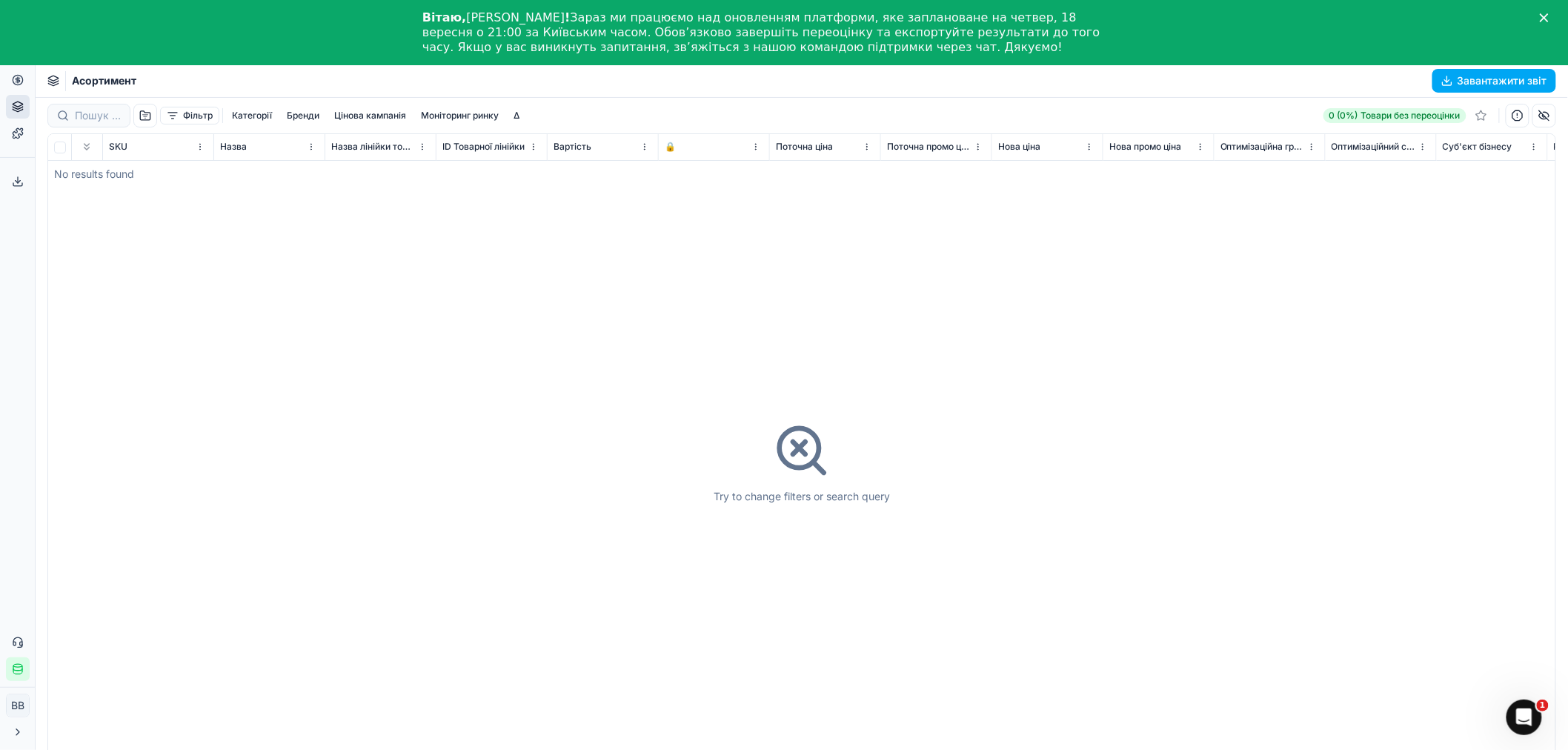
click at [603, 84] on div "Асортимент Завантажити звіт" at bounding box center [801, 81] width 1532 height 33
click at [1549, 17] on polygon "Закрити" at bounding box center [1544, 17] width 9 height 9
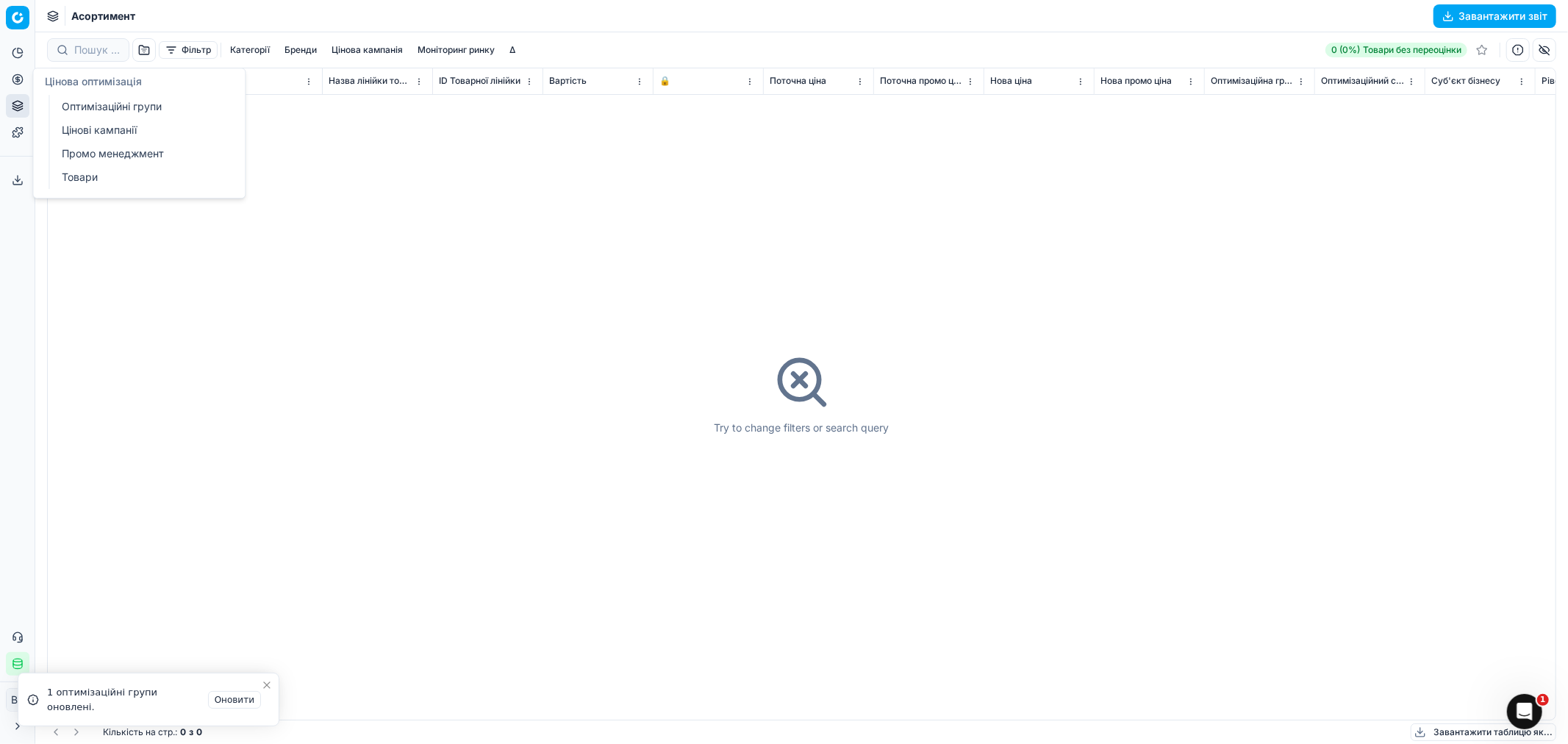
click at [128, 105] on link "Оптимізаційні групи" at bounding box center [142, 106] width 172 height 20
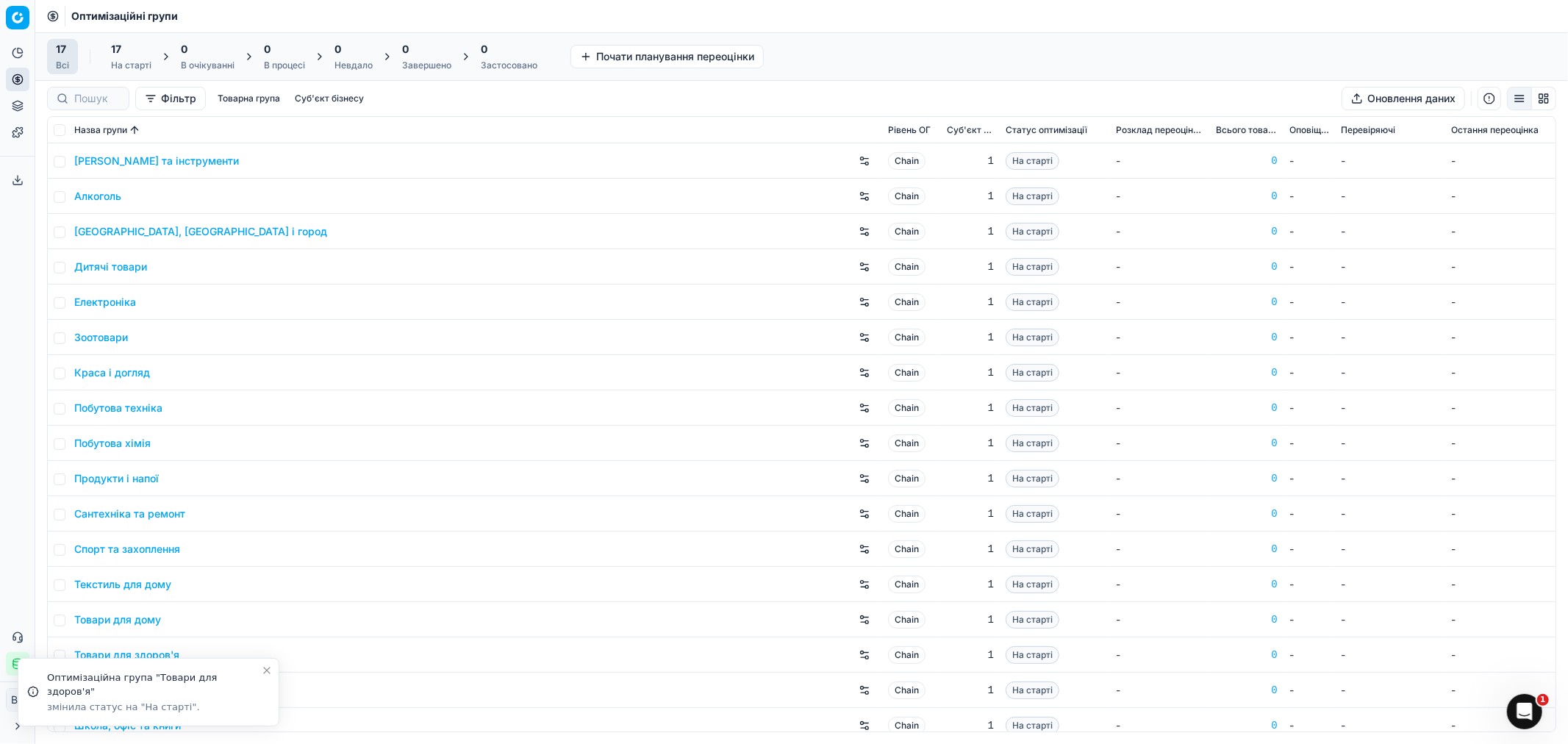
click at [101, 339] on link "Зоотовари" at bounding box center [101, 337] width 54 height 15
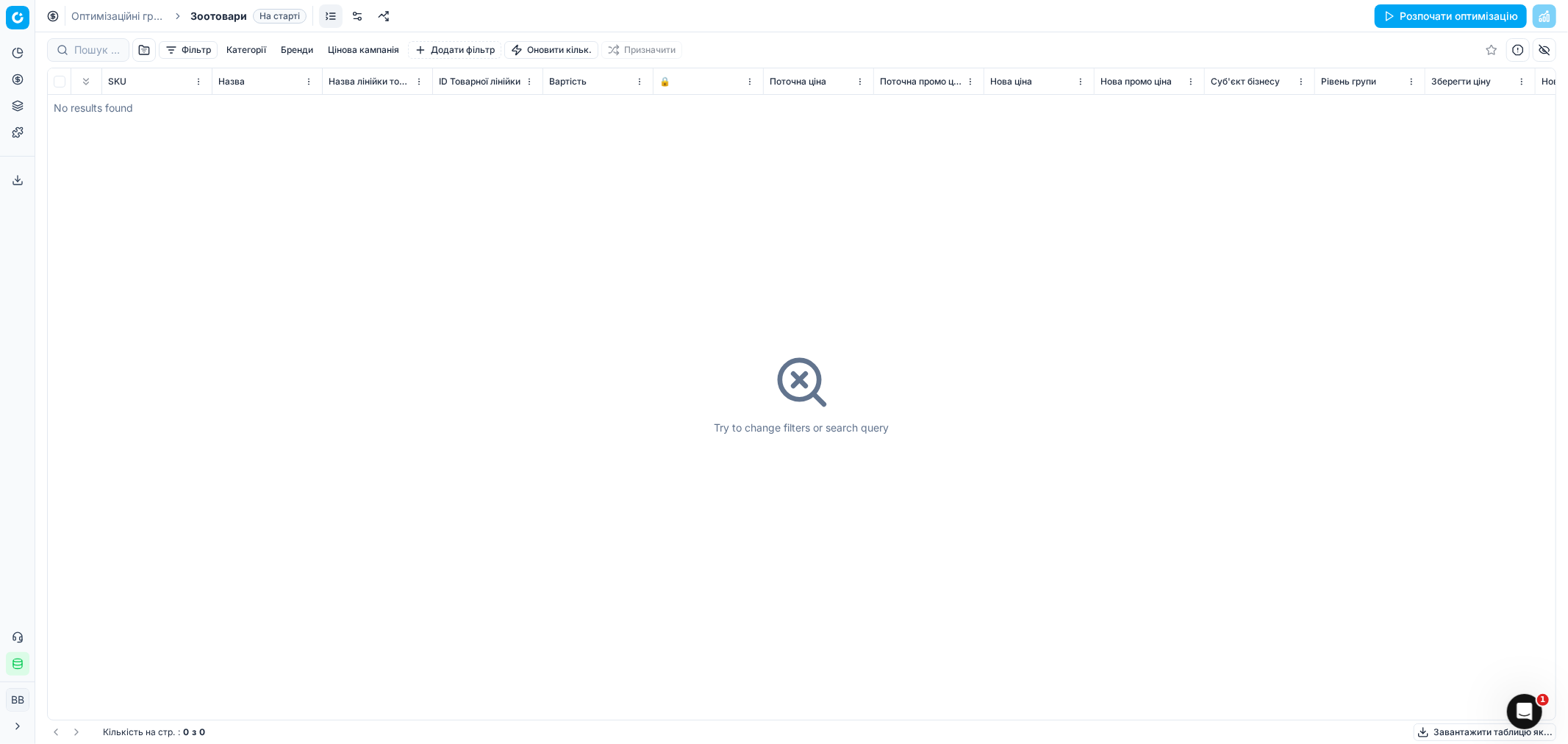
click at [355, 9] on link at bounding box center [357, 17] width 24 height 24
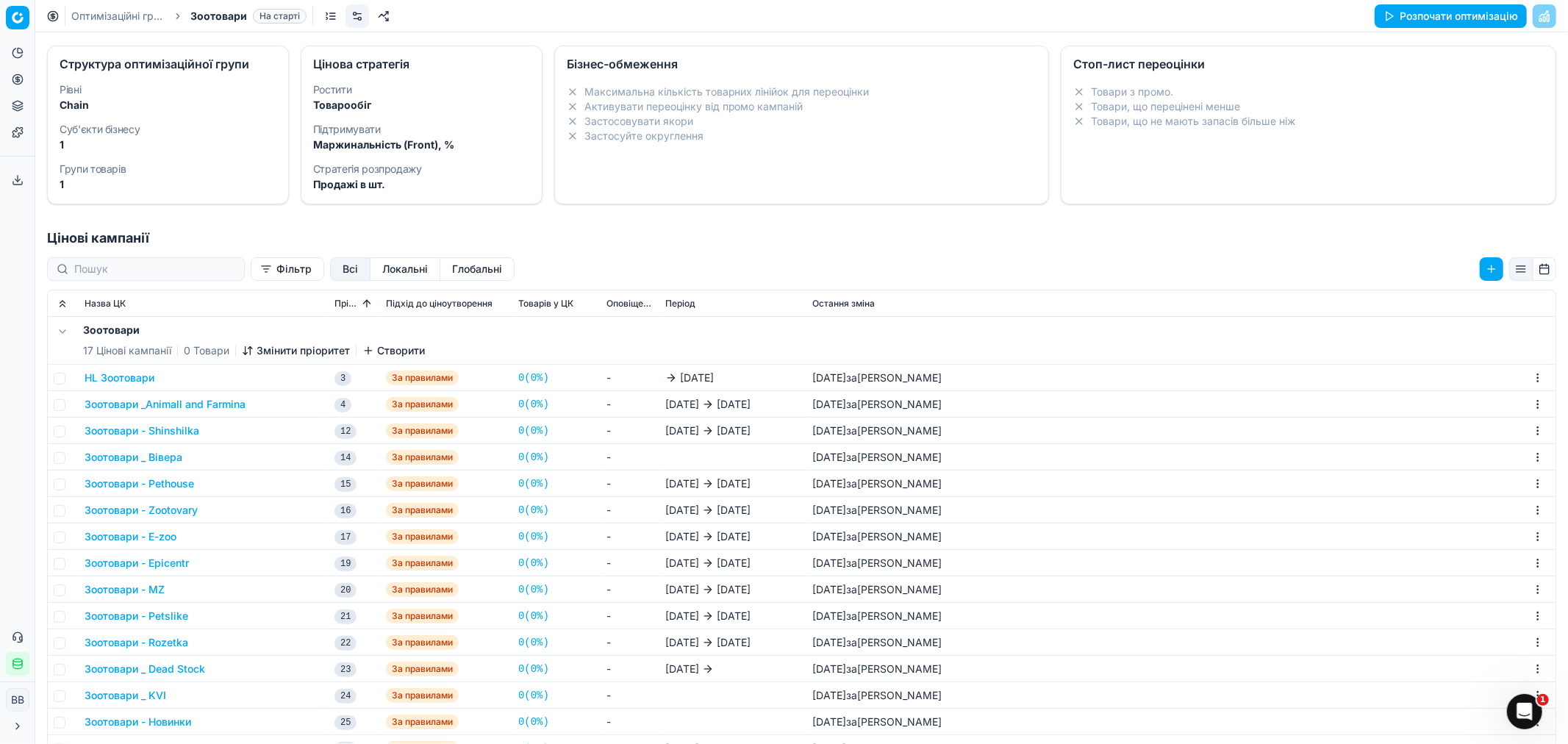
scroll to position [82, 0]
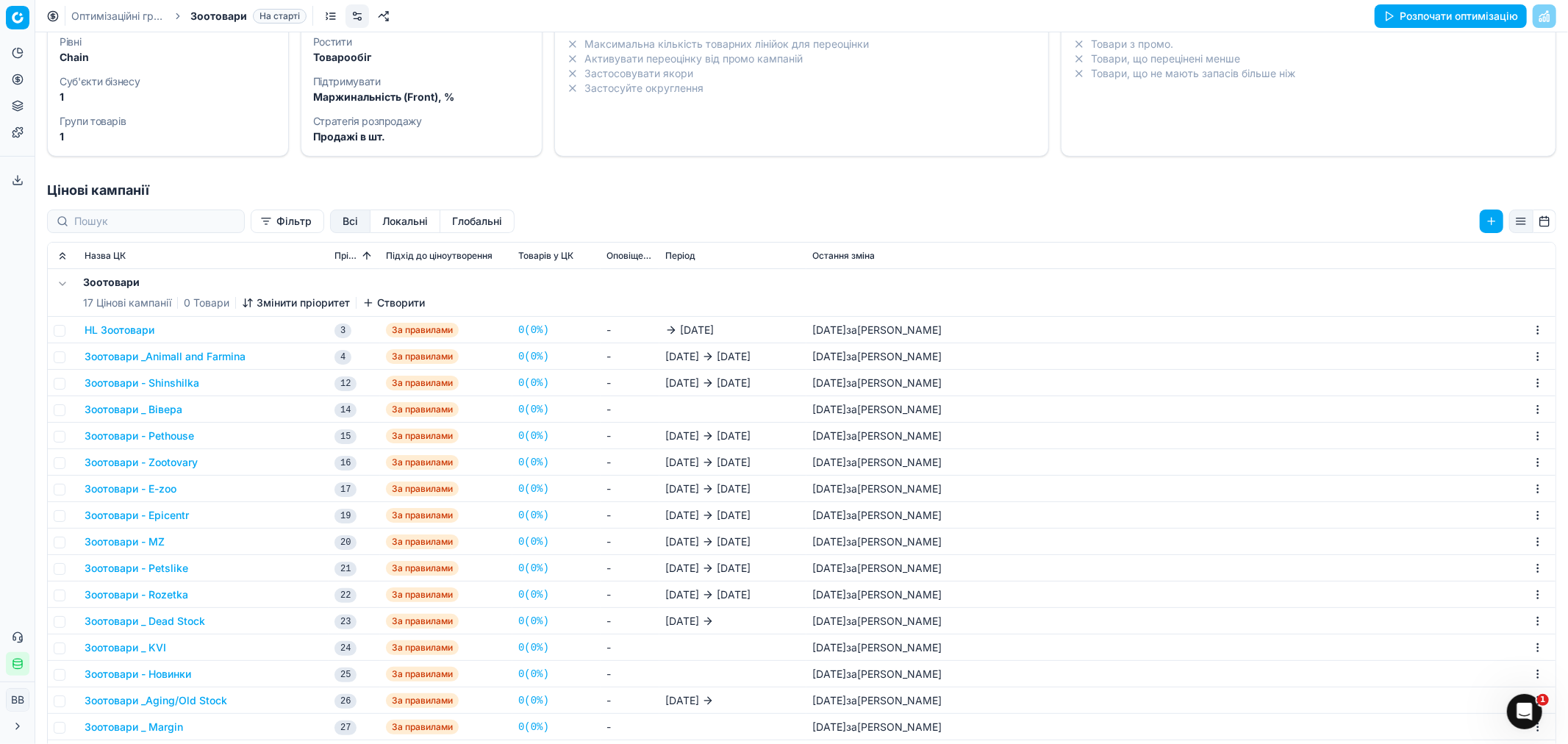
click at [139, 644] on button "Зоотовари _ KVI" at bounding box center [125, 647] width 82 height 15
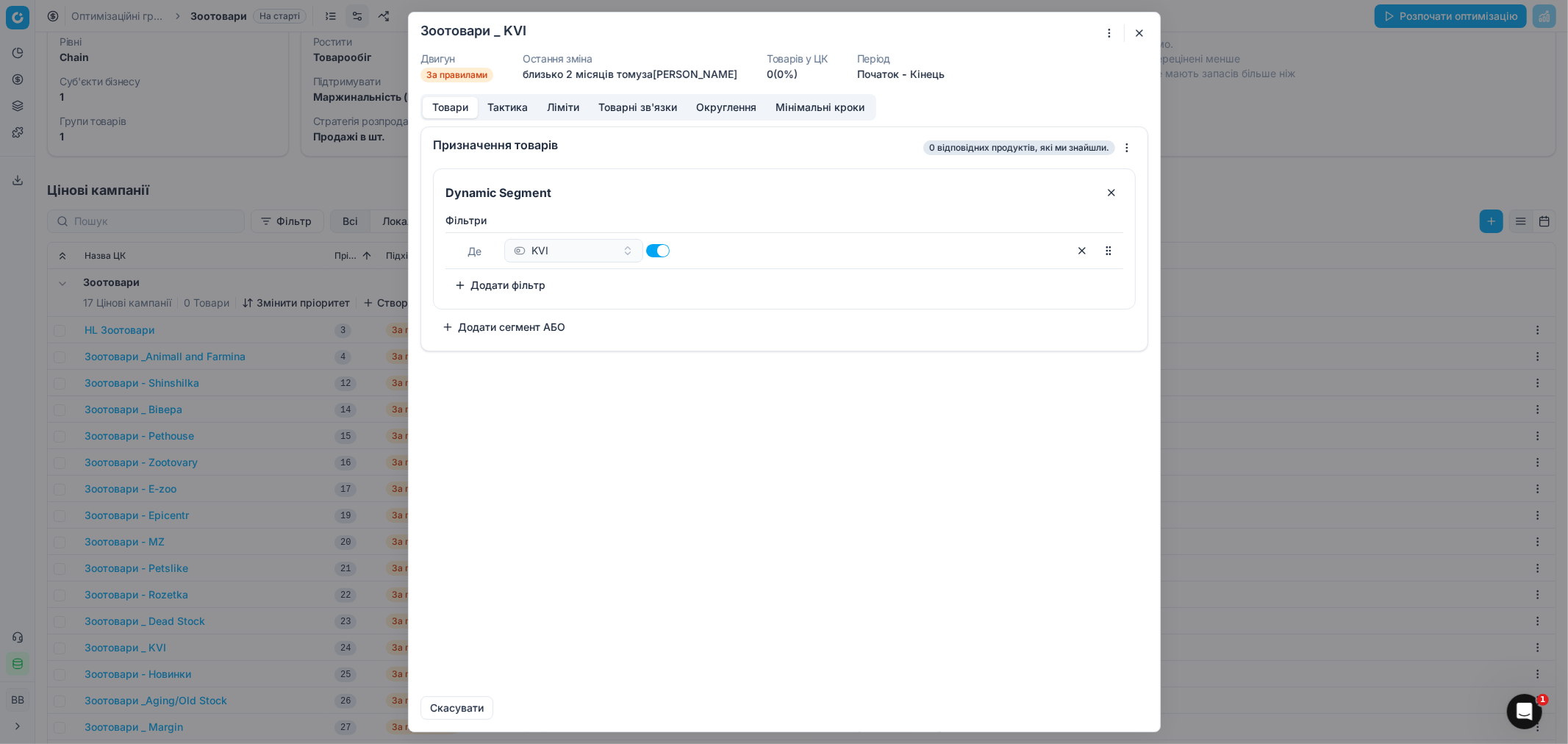
click at [563, 105] on button "Ліміти" at bounding box center [563, 107] width 51 height 21
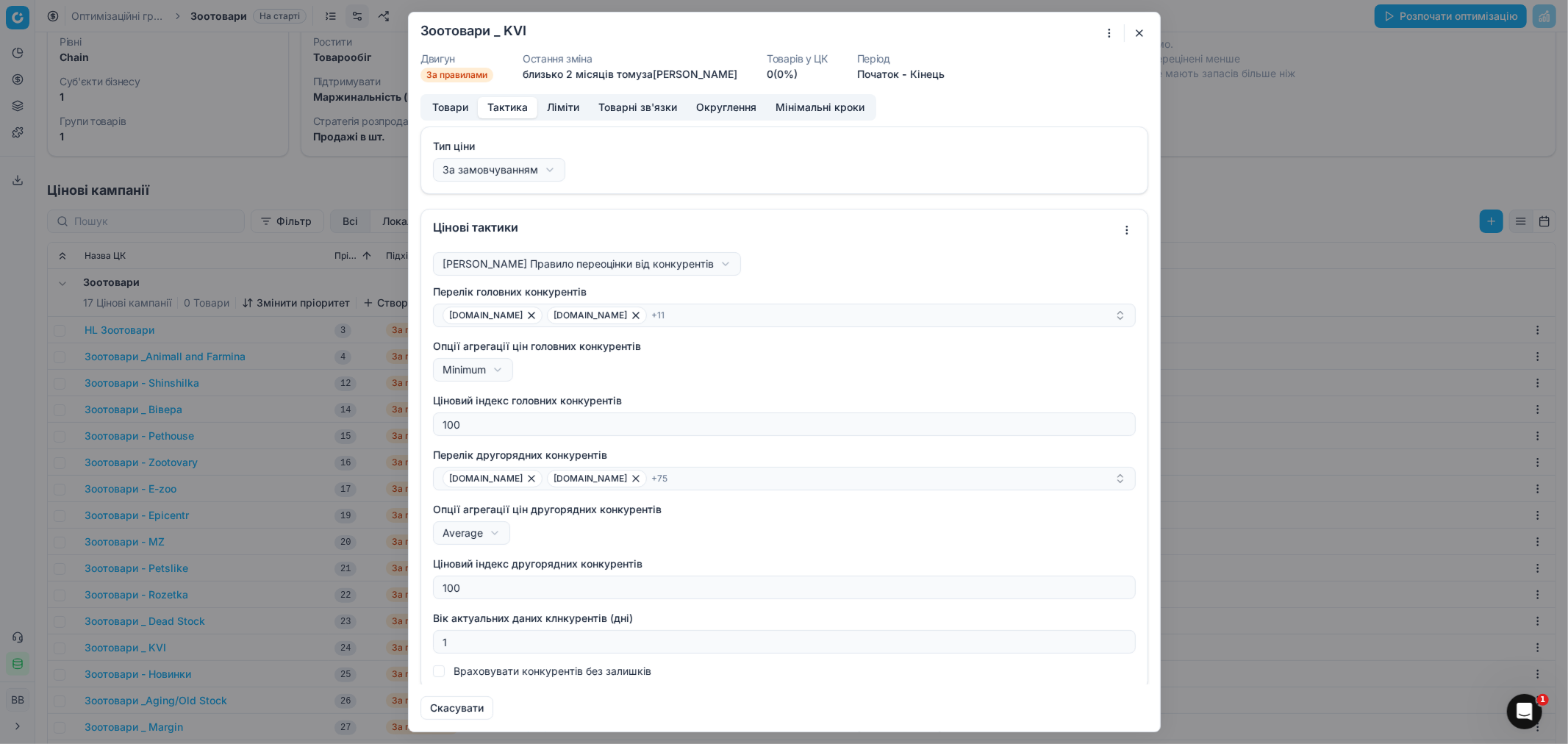
click at [516, 105] on button "Тактика" at bounding box center [508, 107] width 60 height 21
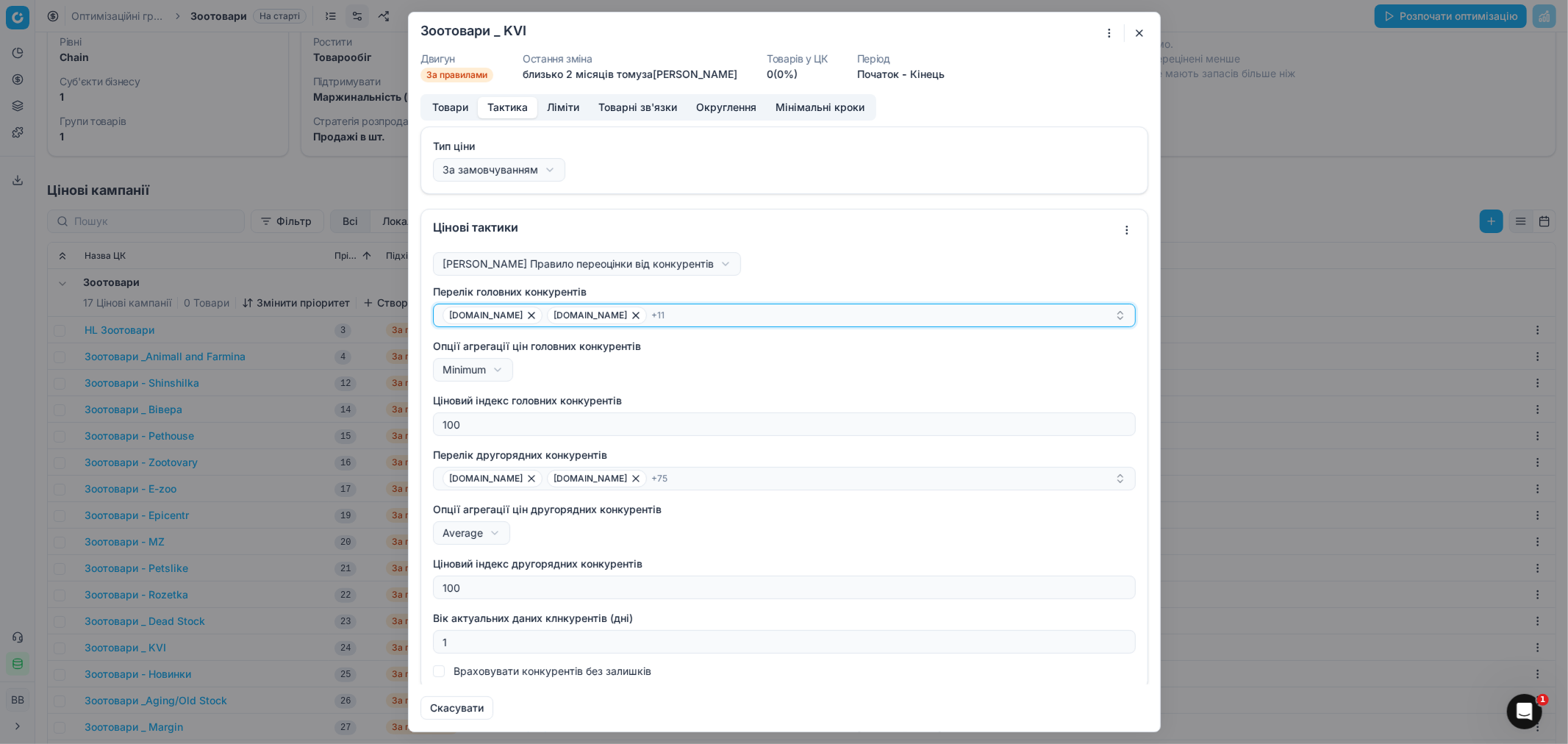
click at [662, 316] on div "[DOMAIN_NAME] [DOMAIN_NAME] + 11" at bounding box center [778, 315] width 672 height 17
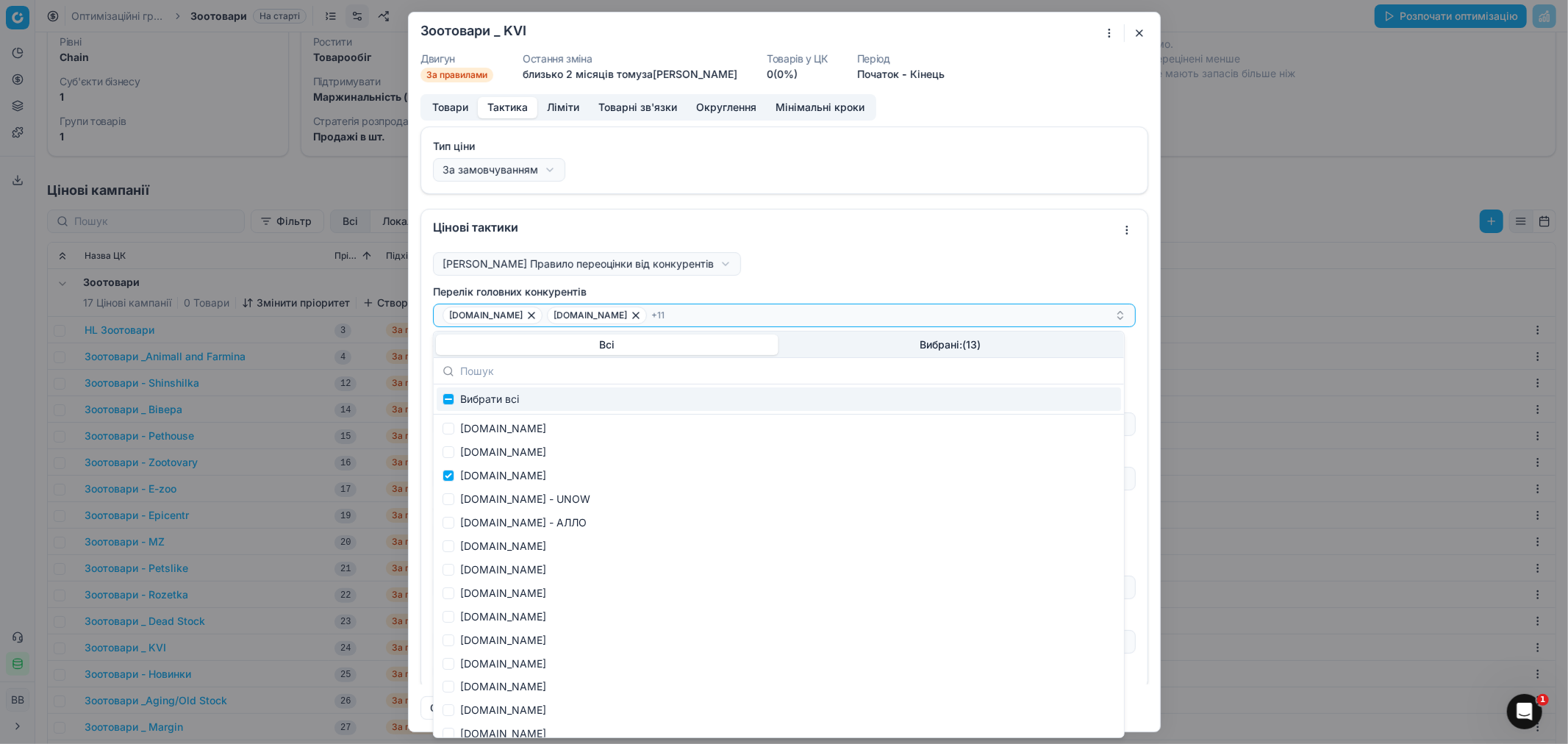
scroll to position [0, 0]
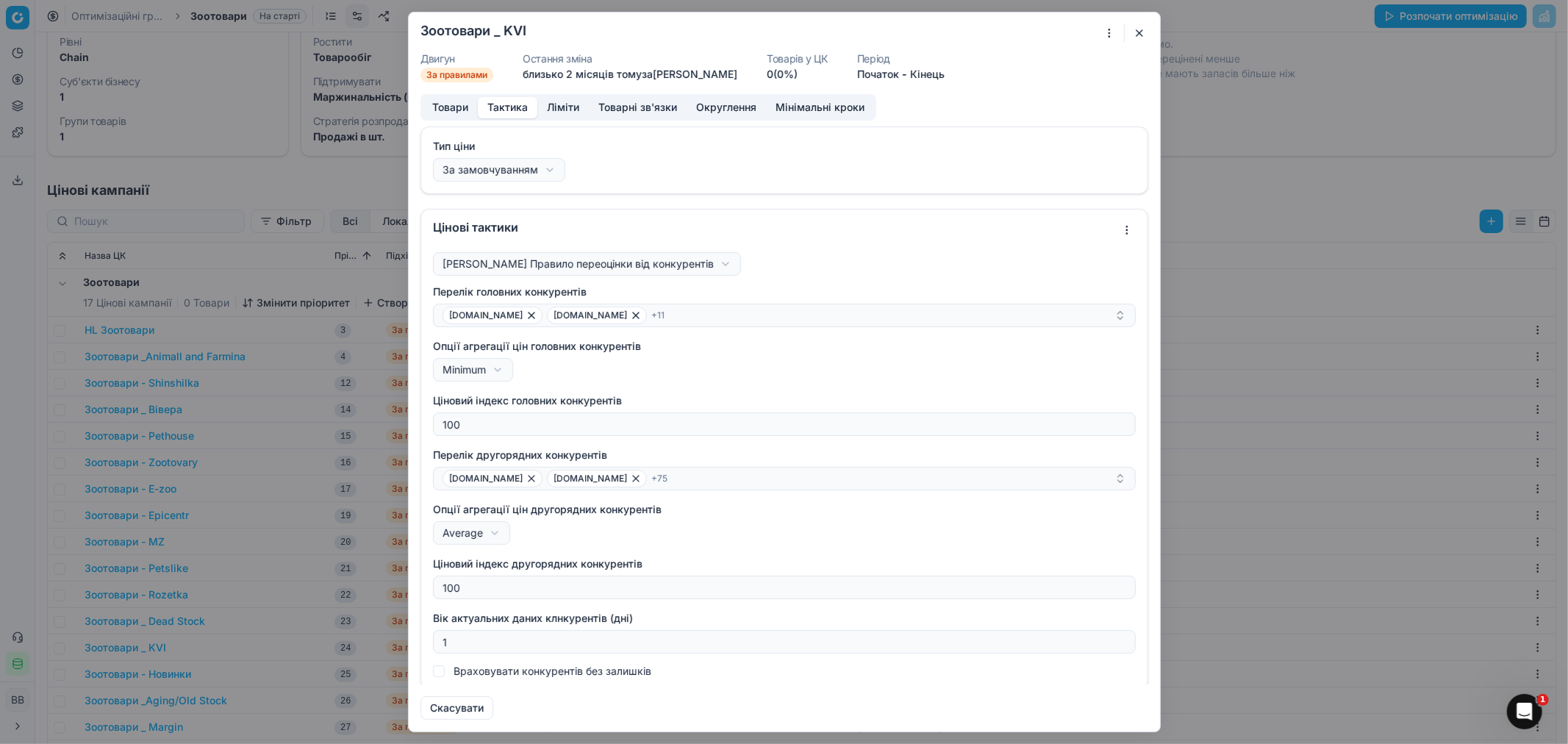
click at [1145, 31] on button "button" at bounding box center [1139, 33] width 17 height 17
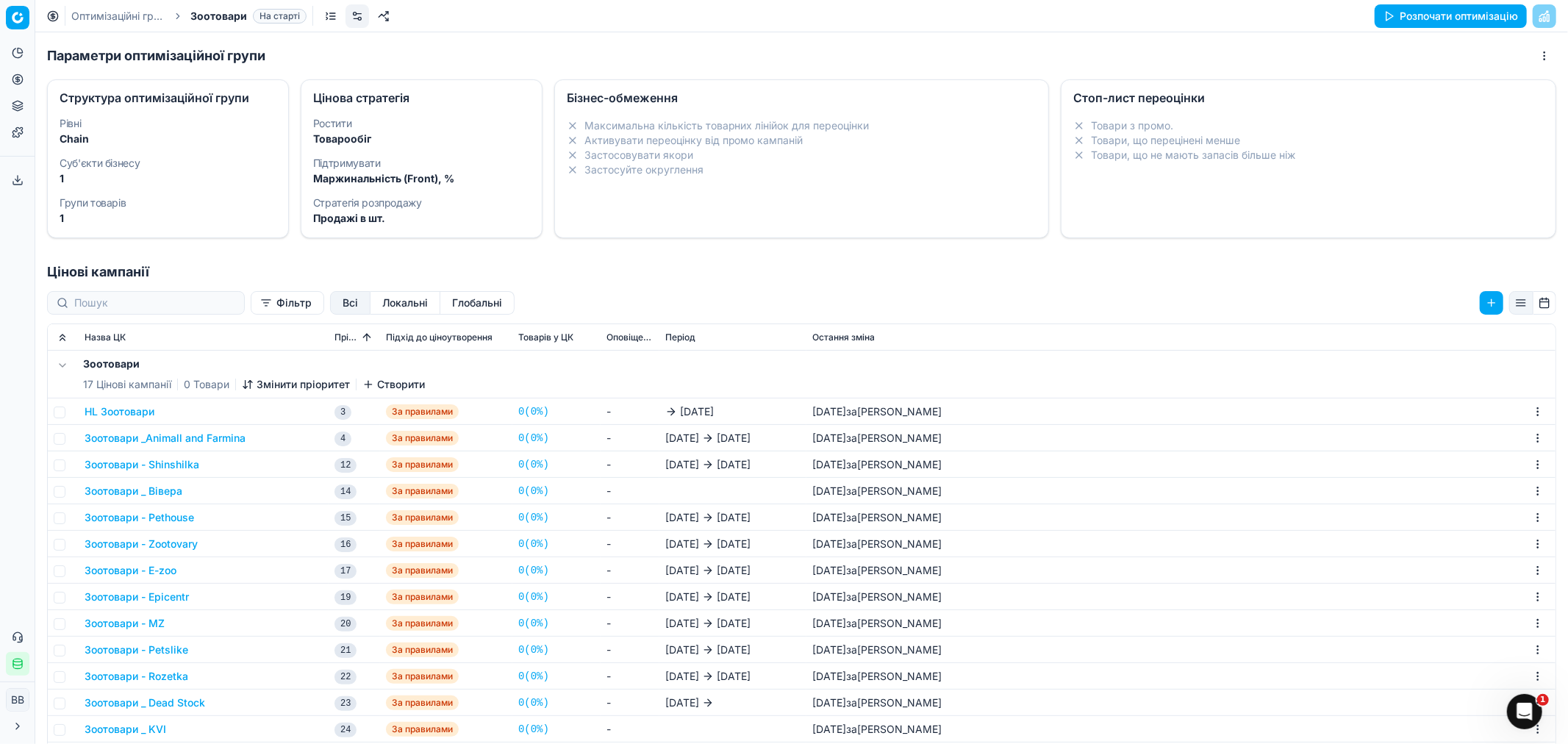
click at [914, 39] on div "Параметри оптимізаційної групи Структура оптимізаційної групи Рівні Chain Суб'є…" at bounding box center [801, 388] width 1533 height 712
